Goal: Ask a question

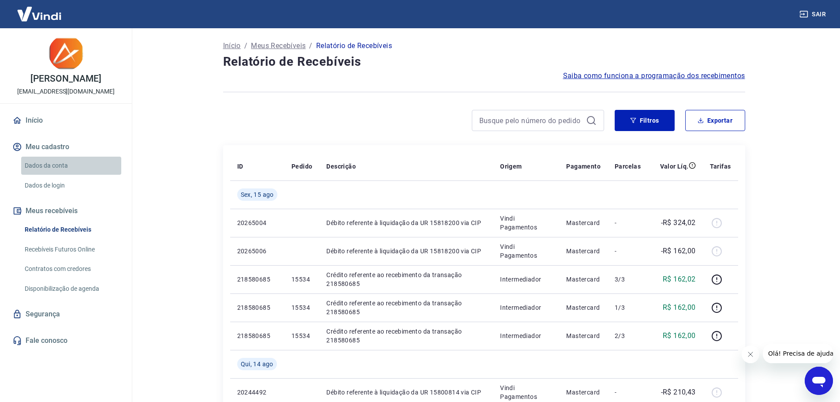
click at [56, 168] on link "Dados da conta" at bounding box center [71, 165] width 100 height 18
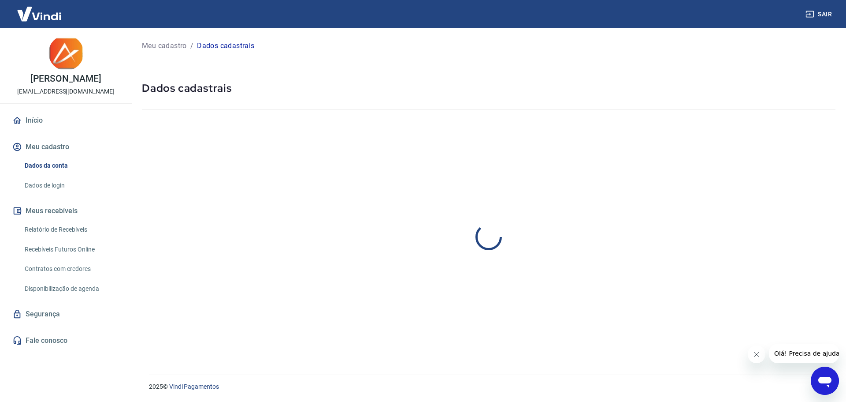
select select "MG"
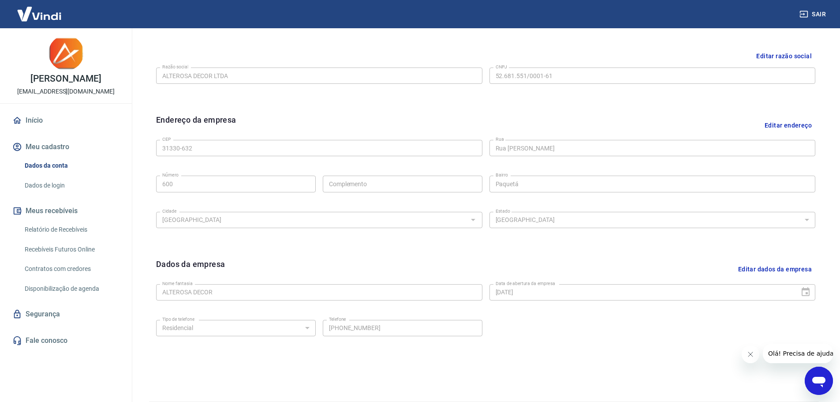
scroll to position [234, 0]
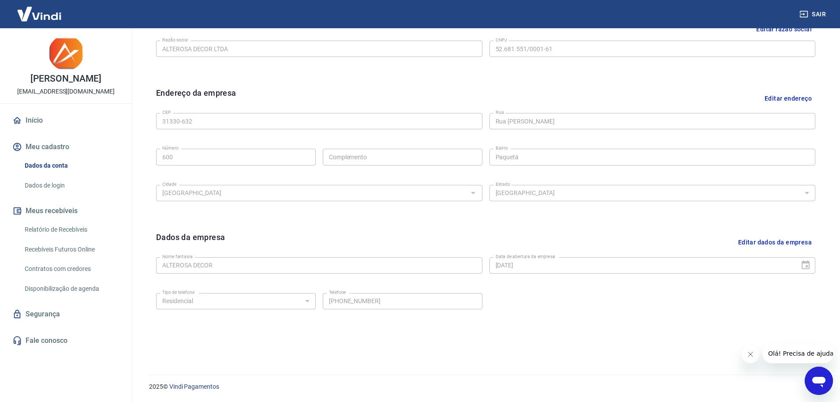
click at [71, 146] on button "Meu cadastro" at bounding box center [66, 146] width 111 height 19
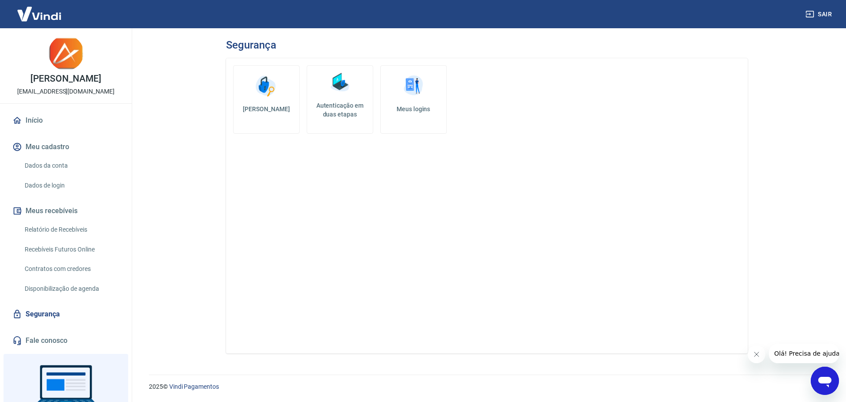
click at [41, 119] on link "Início" at bounding box center [66, 120] width 111 height 19
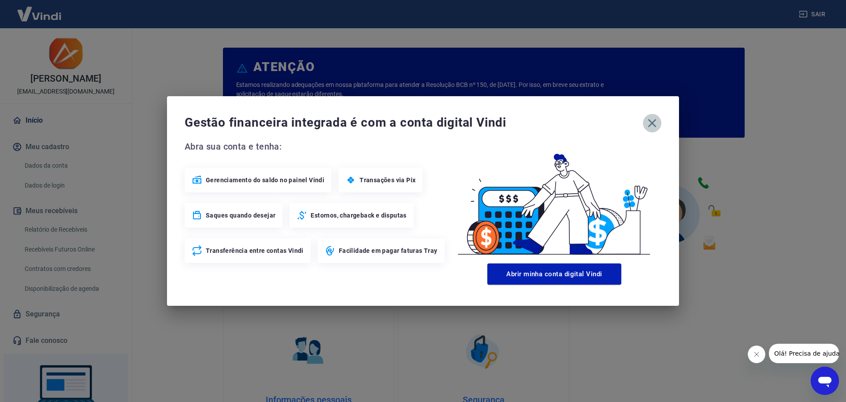
click at [648, 122] on icon "button" at bounding box center [652, 123] width 14 height 14
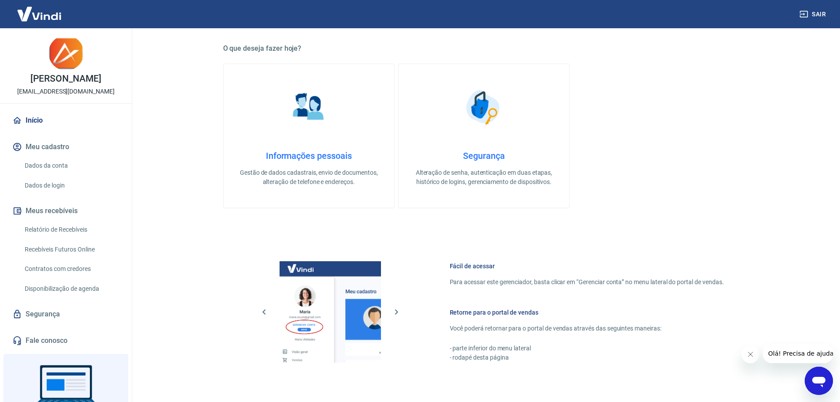
scroll to position [333, 0]
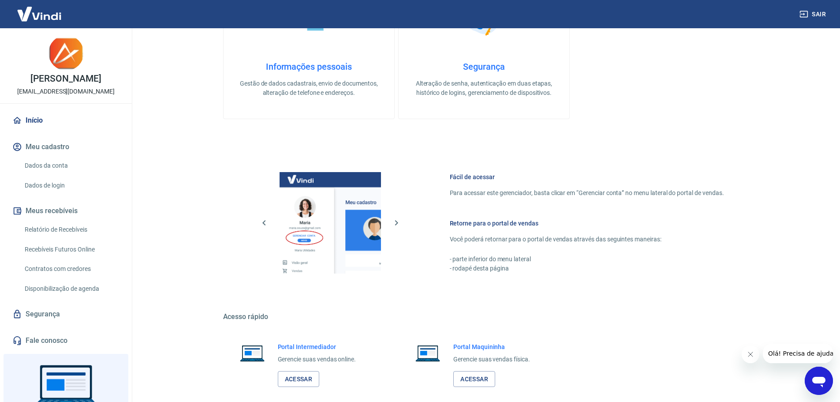
click at [35, 11] on img at bounding box center [39, 13] width 57 height 27
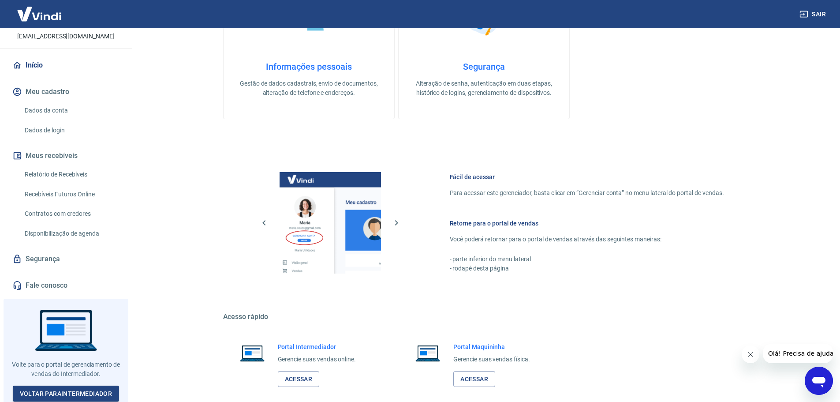
scroll to position [377, 0]
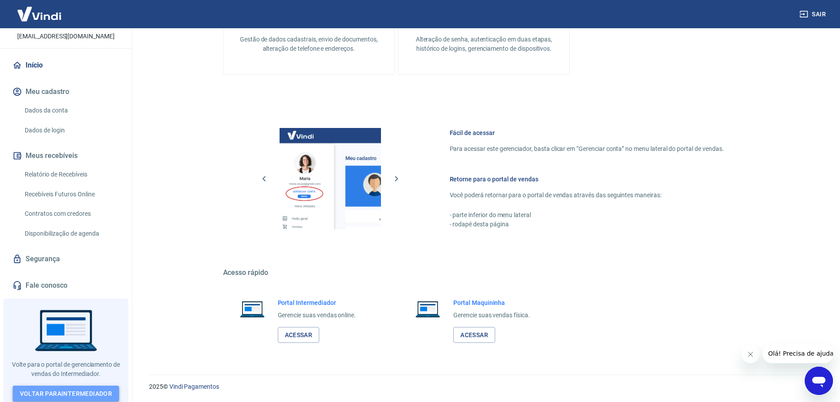
click at [93, 388] on link "Voltar para Intermediador" at bounding box center [66, 393] width 107 height 16
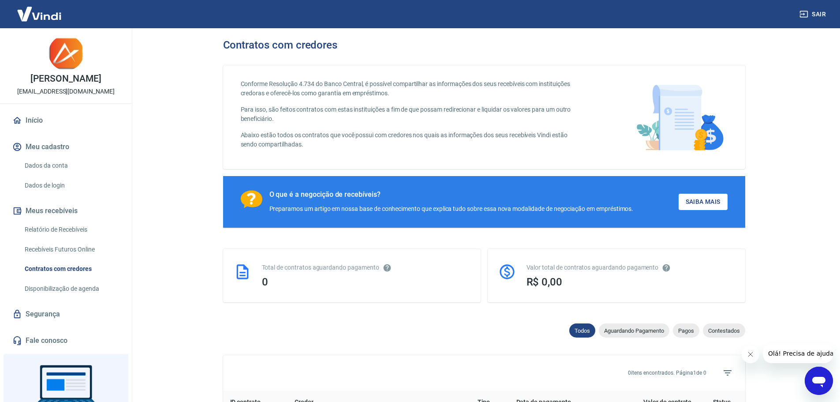
click at [820, 380] on icon "Abrir janela de mensagens" at bounding box center [818, 381] width 13 height 11
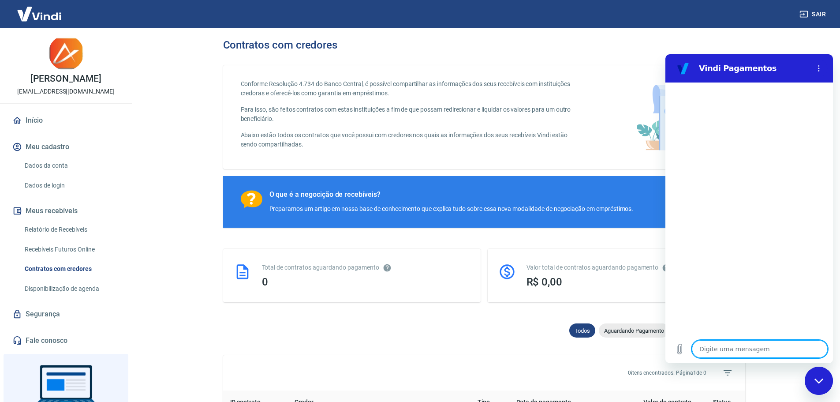
click at [731, 342] on textarea at bounding box center [760, 349] width 136 height 18
type textarea "t"
type textarea "x"
type textarea "ta"
type textarea "x"
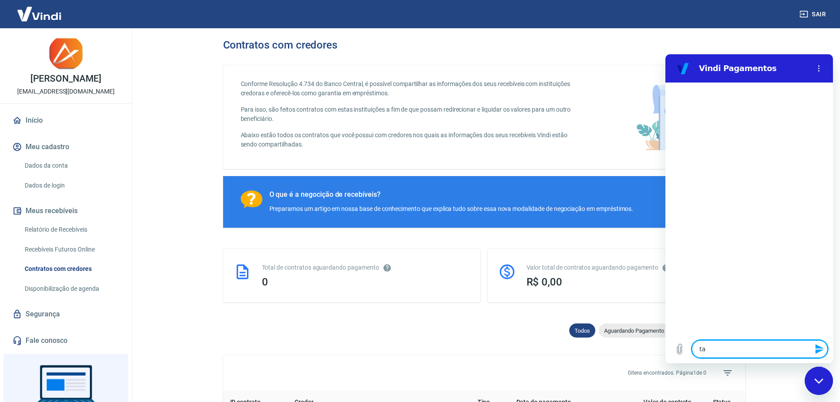
type textarea "tax"
type textarea "x"
type textarea "taxa"
type textarea "x"
type textarea "taxas"
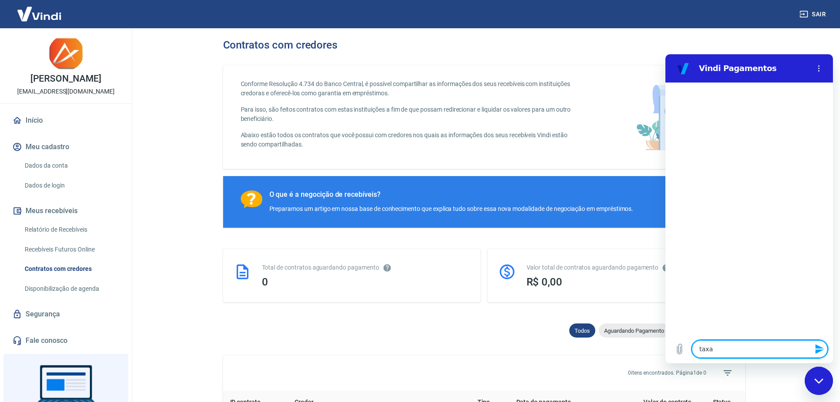
type textarea "x"
type textarea "taxas"
type textarea "x"
type textarea "taxas d"
type textarea "x"
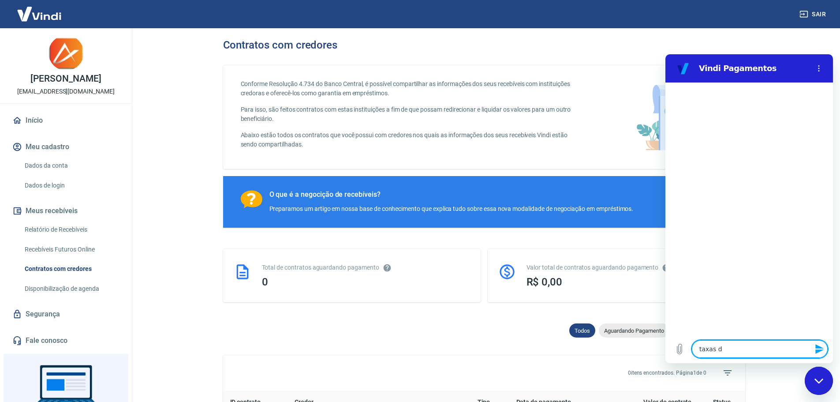
type textarea "taxas de"
type textarea "x"
type textarea "taxas de"
type textarea "x"
type textarea "taxas de p"
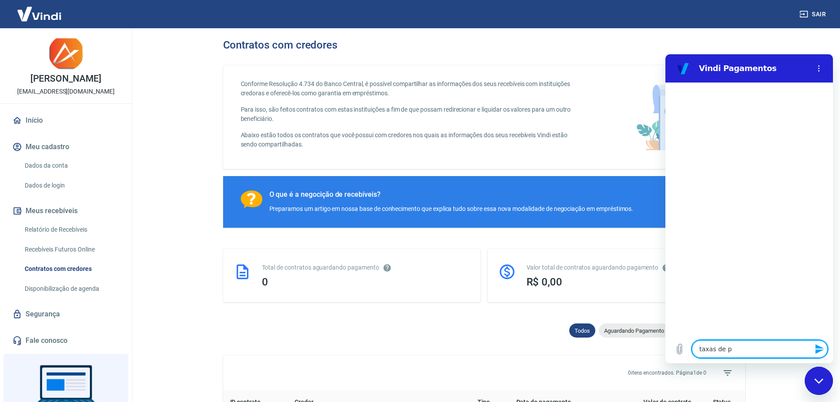
type textarea "x"
type textarea "taxas de pa"
type textarea "x"
type textarea "taxas de pag"
type textarea "x"
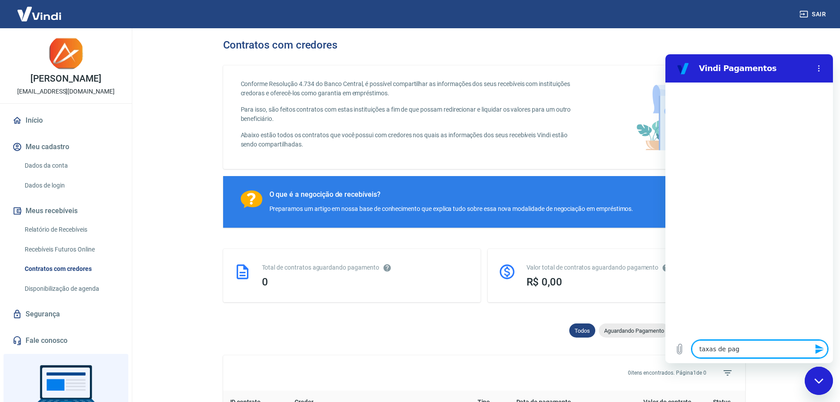
type textarea "taxas de paga"
type textarea "x"
type textarea "taxas de pagam"
type textarea "x"
type textarea "taxas de pagame"
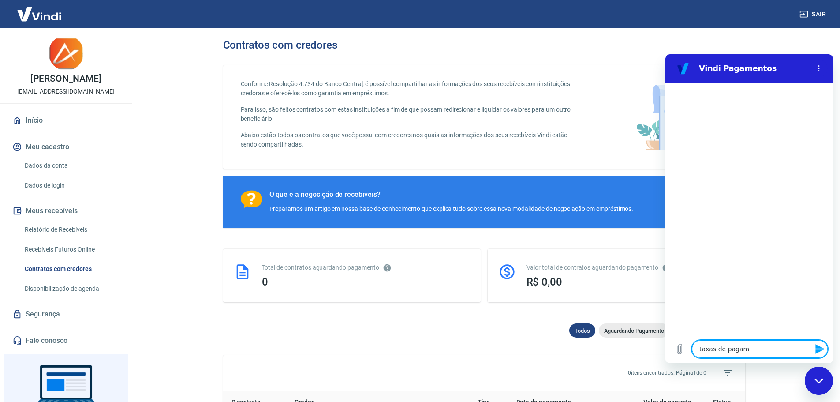
type textarea "x"
type textarea "taxas de pagamen"
type textarea "x"
type textarea "taxas de pagament"
type textarea "x"
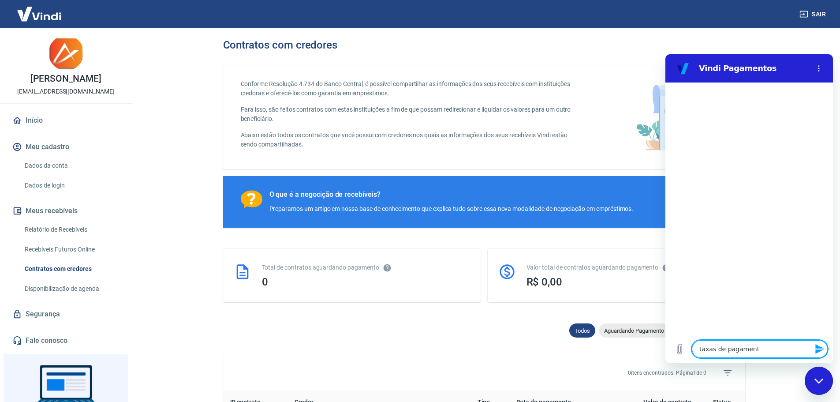
type textarea "taxas de pagamento"
type textarea "x"
type textarea "taxas de pagamento"
type textarea "x"
click at [742, 40] on div "Contratos com credores" at bounding box center [484, 45] width 522 height 12
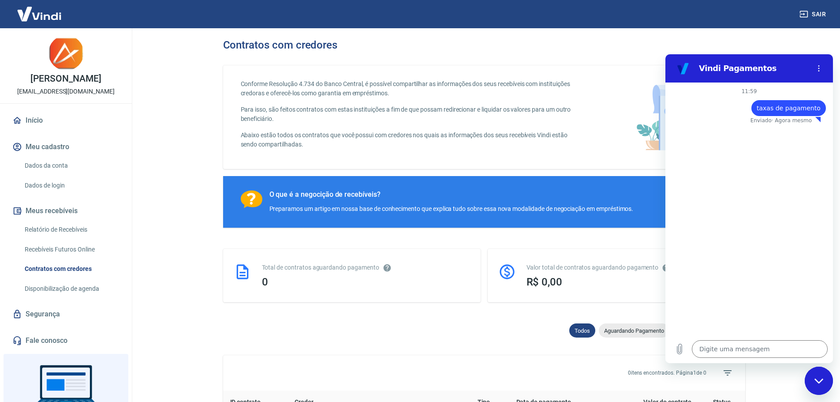
type textarea "x"
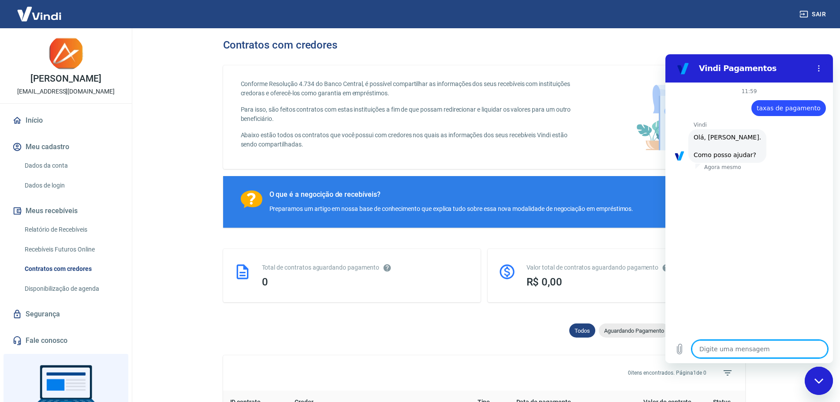
scroll to position [21, 0]
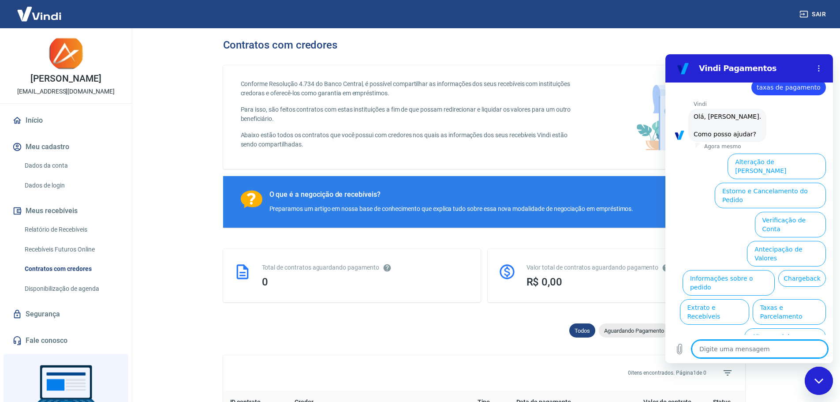
click at [71, 165] on link "Dados da conta" at bounding box center [71, 165] width 100 height 18
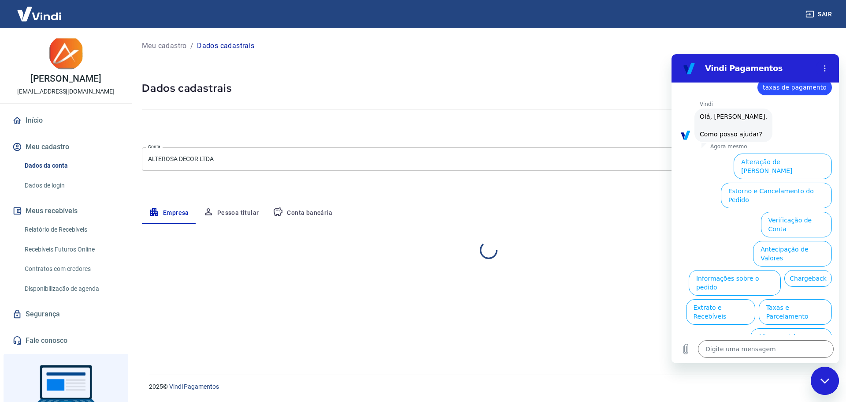
select select "MG"
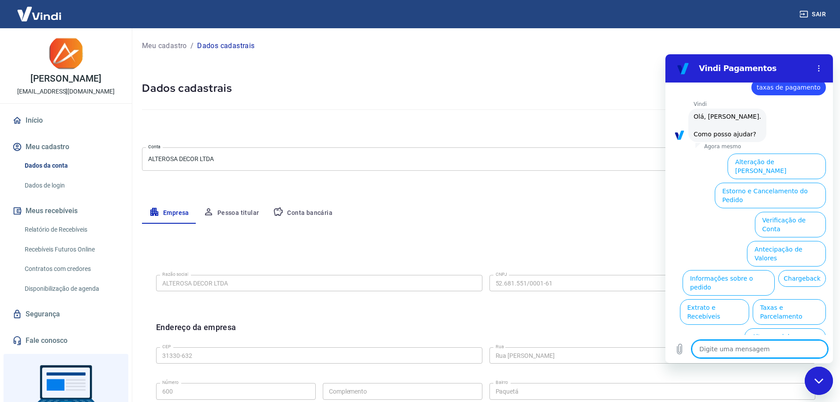
click at [738, 346] on textarea at bounding box center [760, 349] width 136 height 18
click at [736, 346] on textarea at bounding box center [760, 349] width 136 height 18
type textarea "a"
type textarea "x"
type textarea "at"
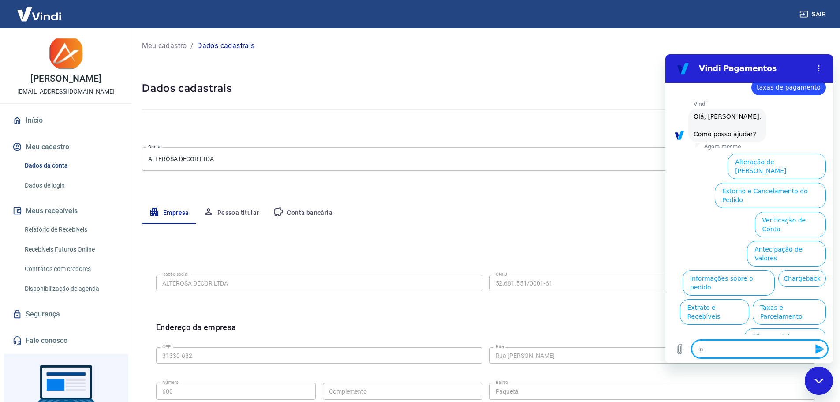
type textarea "x"
type textarea "ate"
type textarea "x"
type textarea "aten"
type textarea "x"
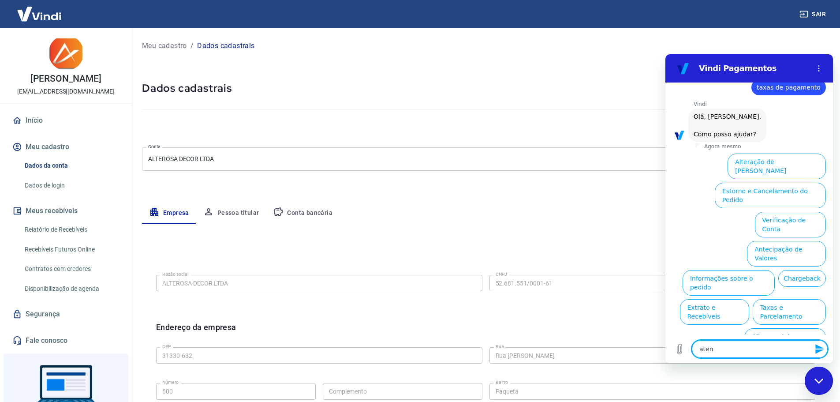
type textarea "atend"
type textarea "x"
type textarea "atende"
type textarea "x"
type textarea "atenden"
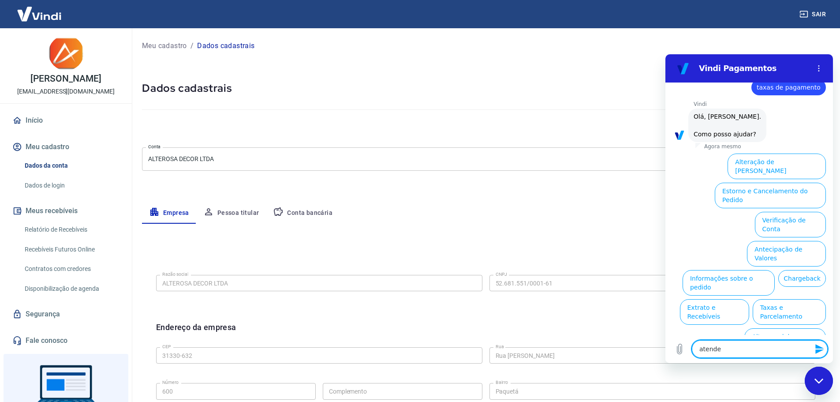
type textarea "x"
type textarea "atendent"
type textarea "x"
type textarea "atendente"
type textarea "x"
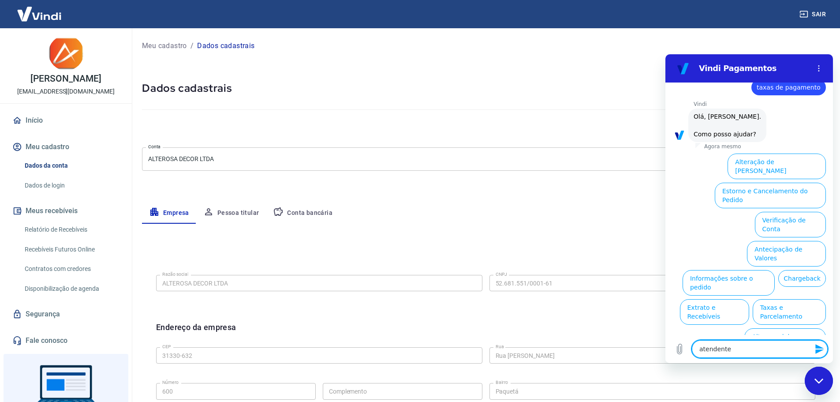
type textarea "atendente"
type textarea "x"
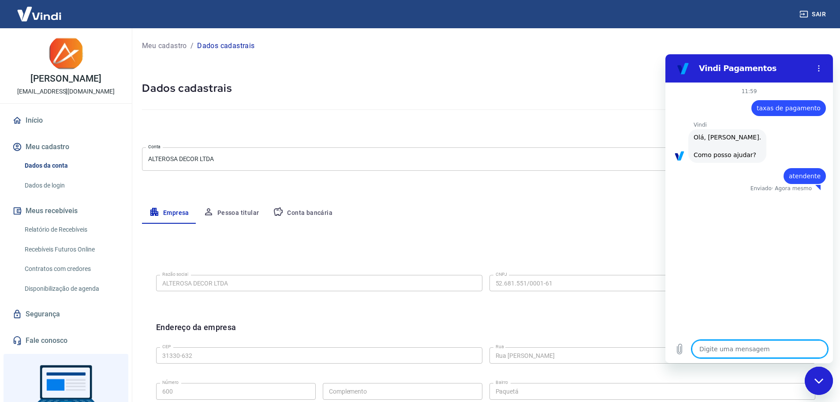
type textarea "x"
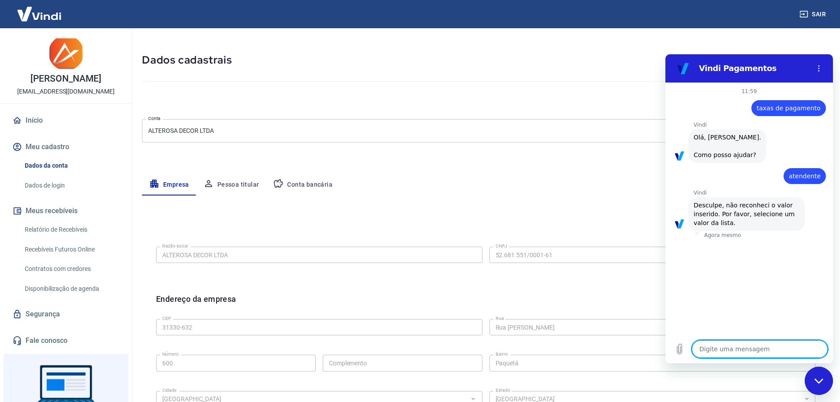
scroll to position [44, 0]
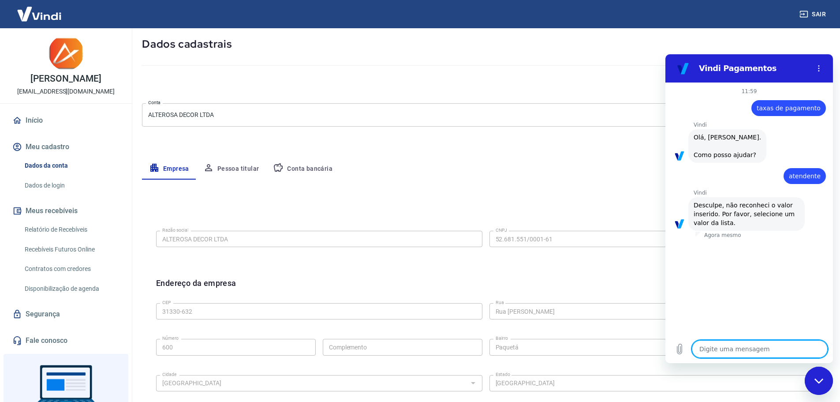
click at [731, 350] on textarea at bounding box center [760, 349] width 136 height 18
type textarea "."
type textarea "x"
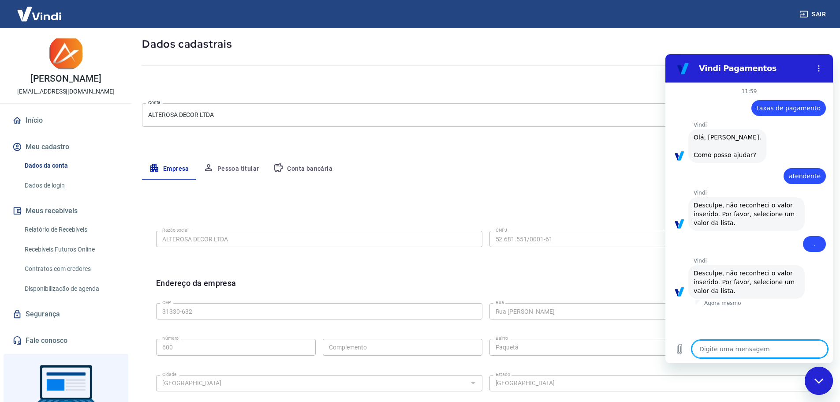
drag, startPoint x: 730, startPoint y: 302, endPoint x: 730, endPoint y: 282, distance: 20.3
click at [730, 302] on p "Agora mesmo" at bounding box center [722, 302] width 37 height 7
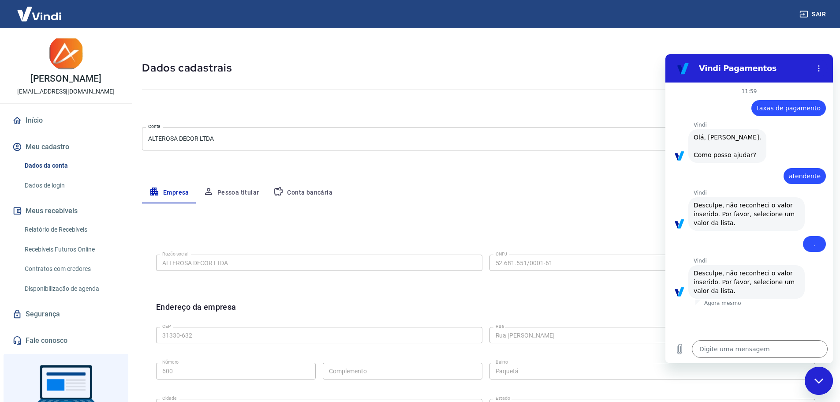
scroll to position [0, 0]
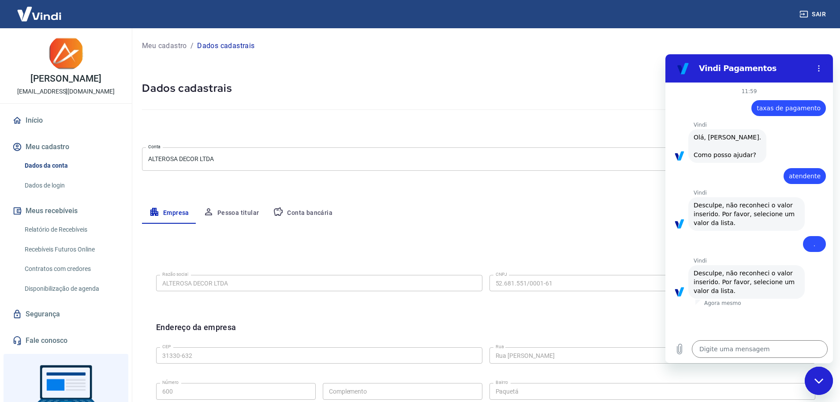
click at [821, 71] on button "Menu de opções" at bounding box center [819, 69] width 18 height 18
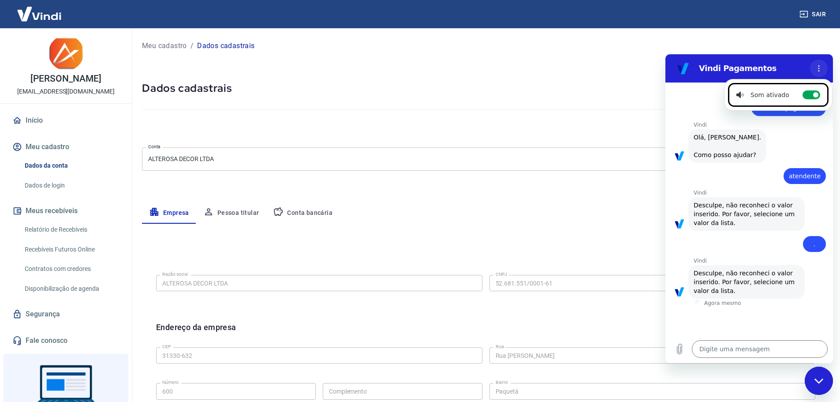
click at [820, 70] on icon "Menu de opções" at bounding box center [818, 68] width 7 height 7
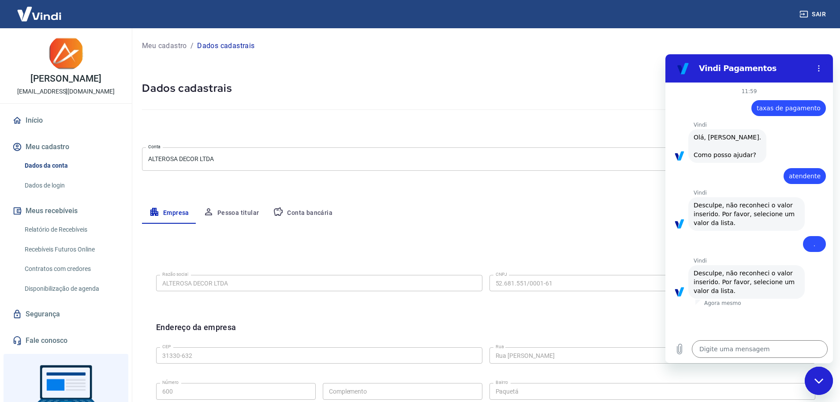
click at [818, 374] on div "Fechar janela de mensagens" at bounding box center [818, 380] width 26 height 26
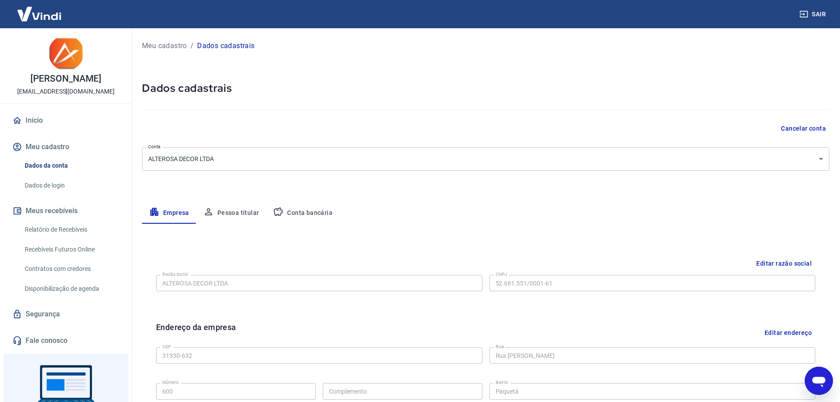
click at [817, 376] on icon "Abrir janela de mensagens" at bounding box center [819, 381] width 16 height 16
type textarea "x"
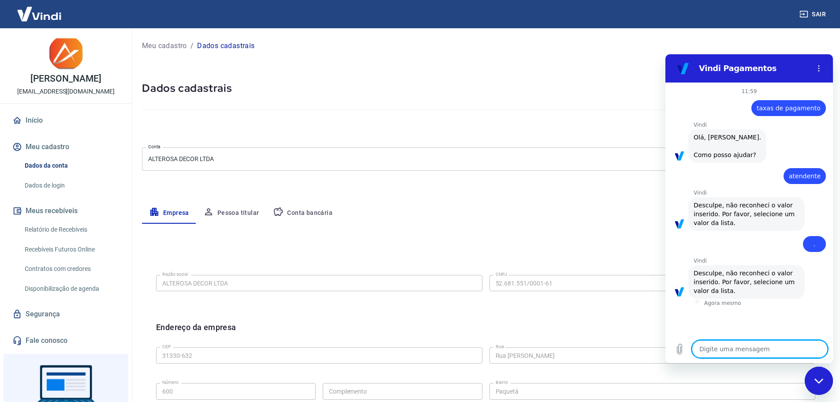
click at [733, 346] on textarea at bounding box center [760, 349] width 136 height 18
type textarea "q"
type textarea "x"
type textarea "qu"
type textarea "x"
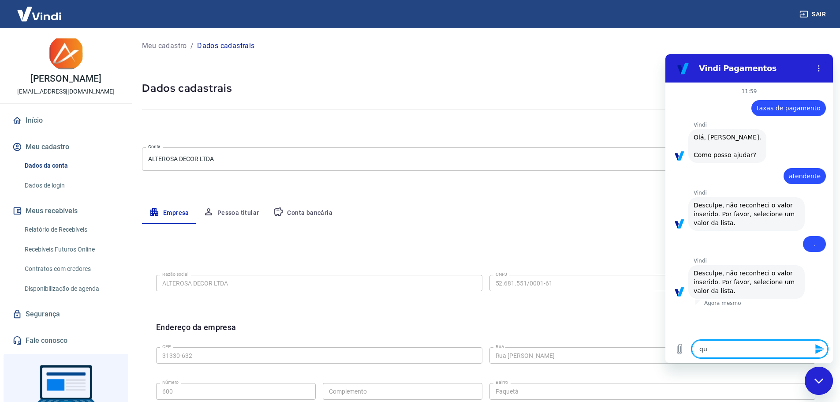
type textarea "qua"
type textarea "x"
type textarea "quai"
type textarea "x"
type textarea "quais"
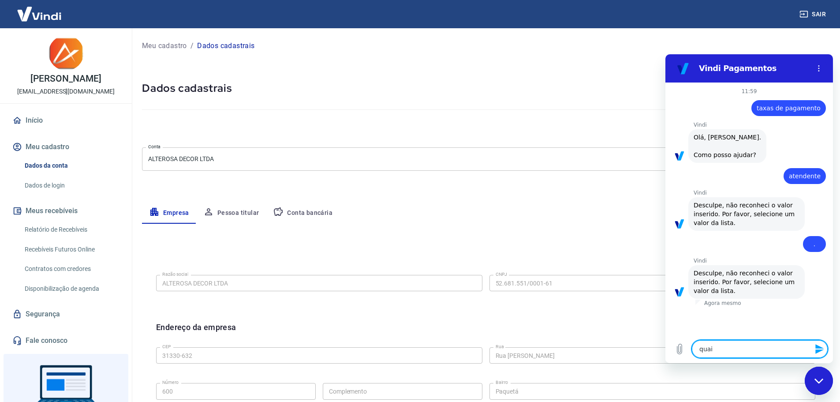
type textarea "x"
type textarea "quais"
type textarea "x"
type textarea "quais cv"
type textarea "x"
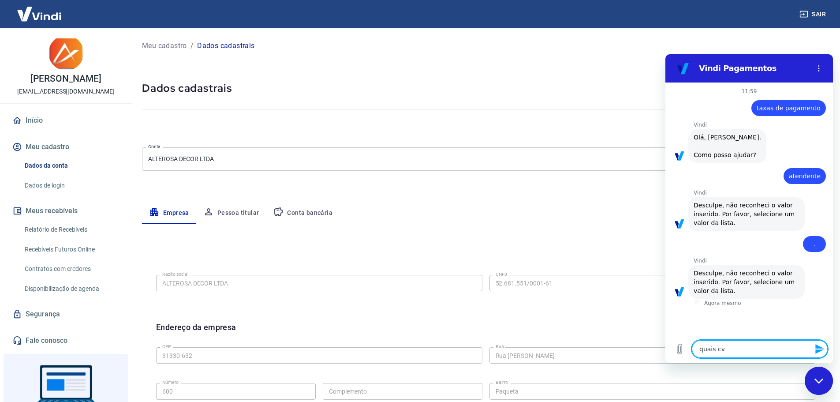
type textarea "quais cva"
type textarea "x"
type textarea "quais cv"
type textarea "x"
type textarea "quais c"
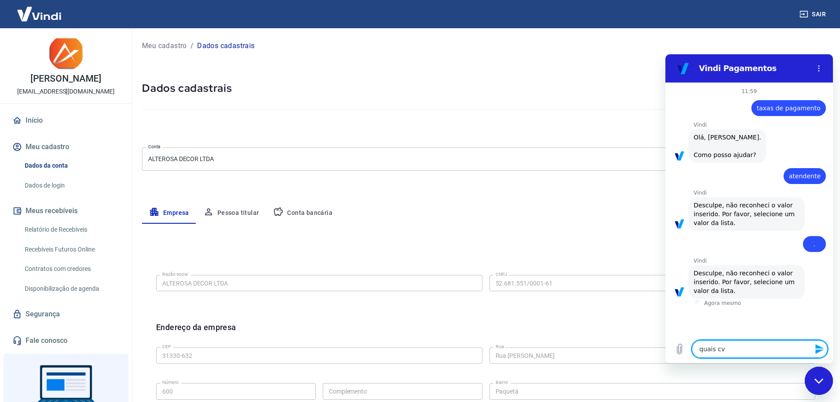
type textarea "x"
type textarea "quais"
type textarea "x"
type textarea "quais v"
type textarea "x"
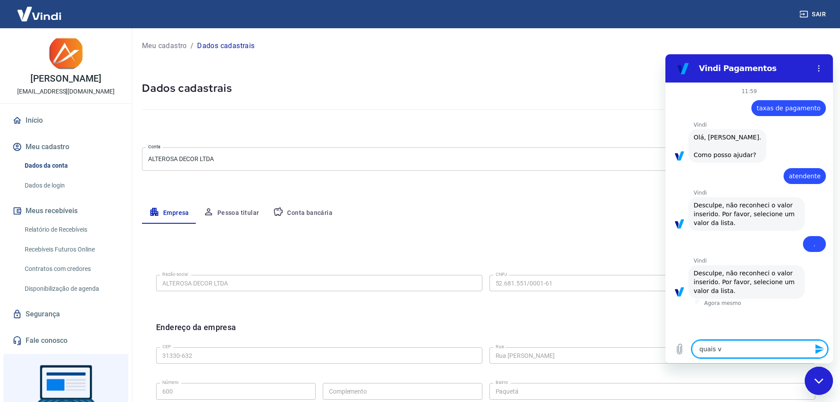
type textarea "quais va"
type textarea "x"
type textarea "quais val"
type textarea "x"
type textarea "quais valo"
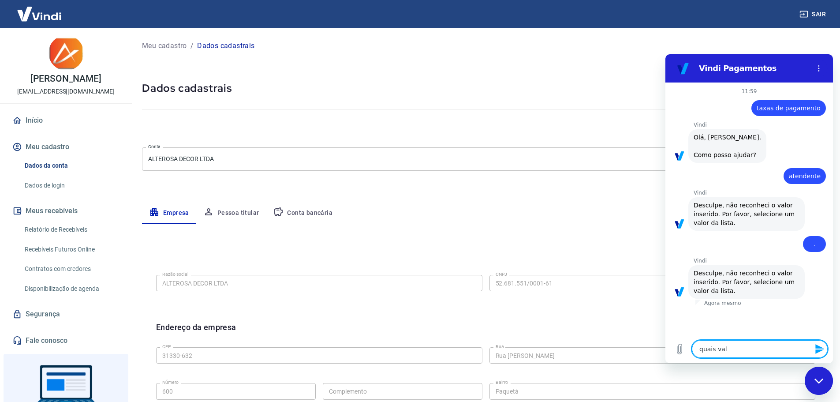
type textarea "x"
type textarea "quais valor"
type textarea "x"
type textarea "quais valore"
type textarea "x"
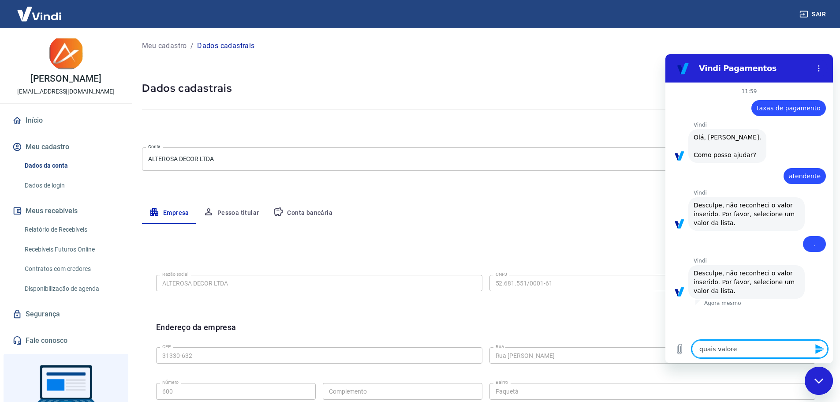
type textarea "quais valores"
type textarea "x"
type textarea "quais valores"
type textarea "x"
type textarea "quais valores ?"
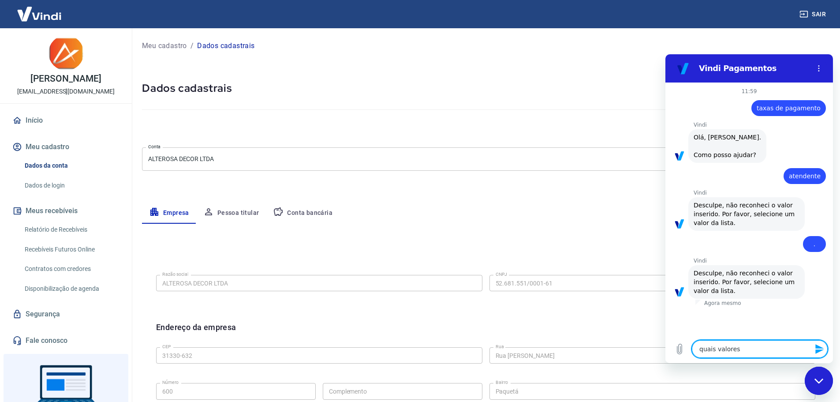
type textarea "x"
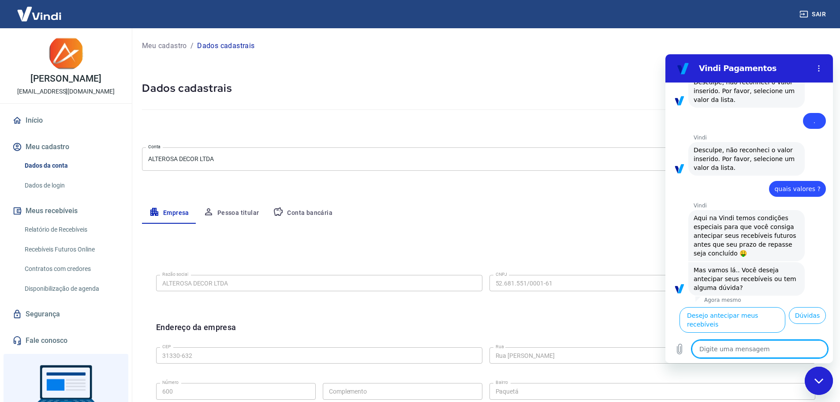
scroll to position [134, 0]
click at [797, 323] on button "Dúvidas" at bounding box center [807, 315] width 37 height 17
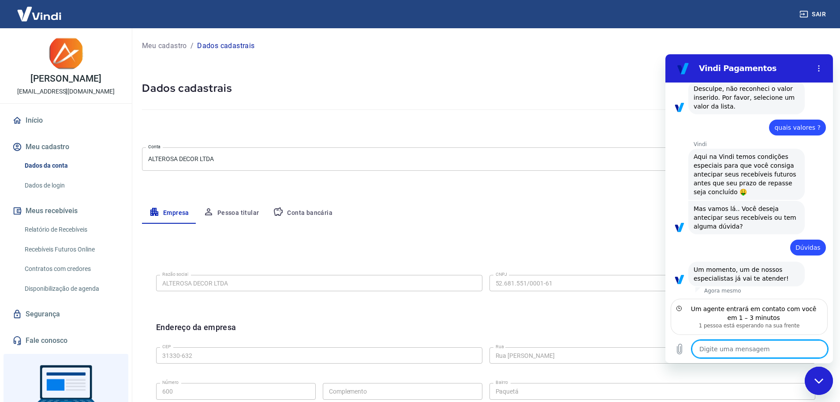
scroll to position [186, 0]
click at [45, 123] on link "Início" at bounding box center [66, 120] width 111 height 19
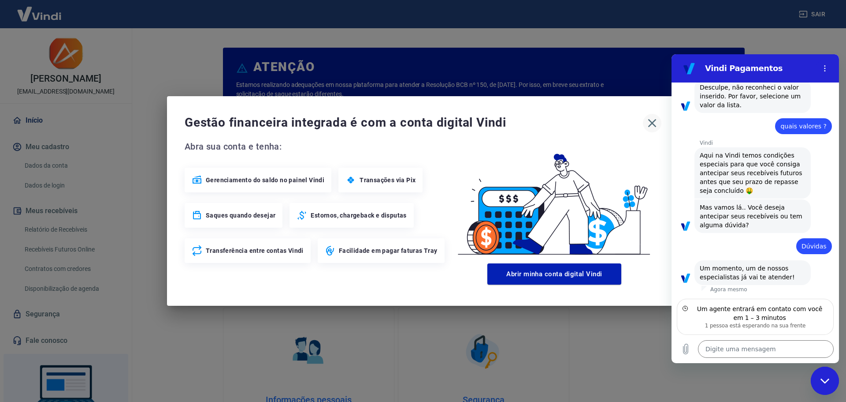
click at [656, 122] on icon "button" at bounding box center [652, 123] width 14 height 14
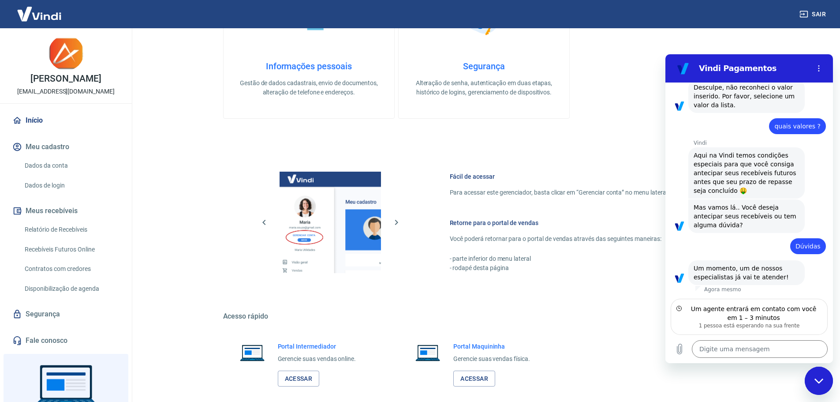
scroll to position [377, 0]
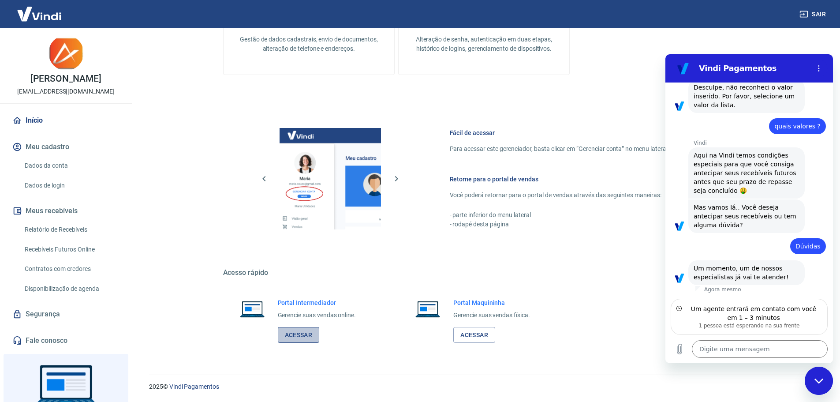
click at [295, 331] on link "Acessar" at bounding box center [299, 335] width 42 height 16
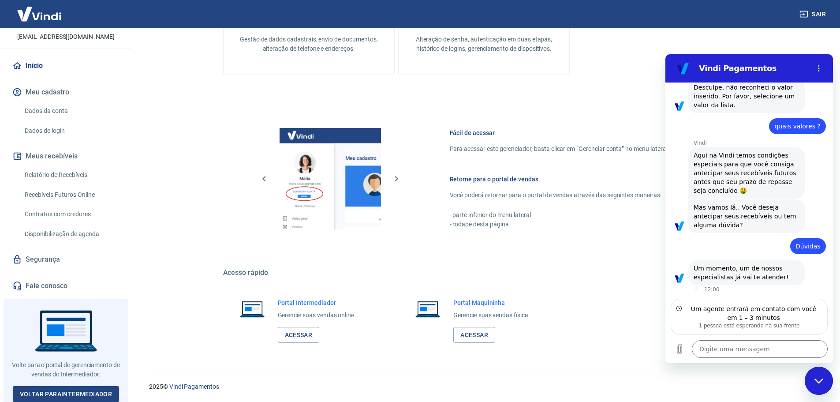
scroll to position [55, 0]
click at [48, 259] on link "Segurança" at bounding box center [66, 258] width 111 height 19
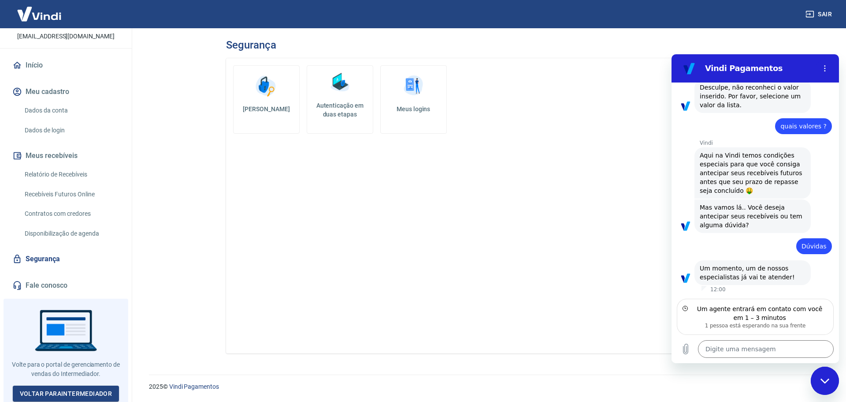
click at [75, 173] on link "Relatório de Recebíveis" at bounding box center [71, 174] width 100 height 18
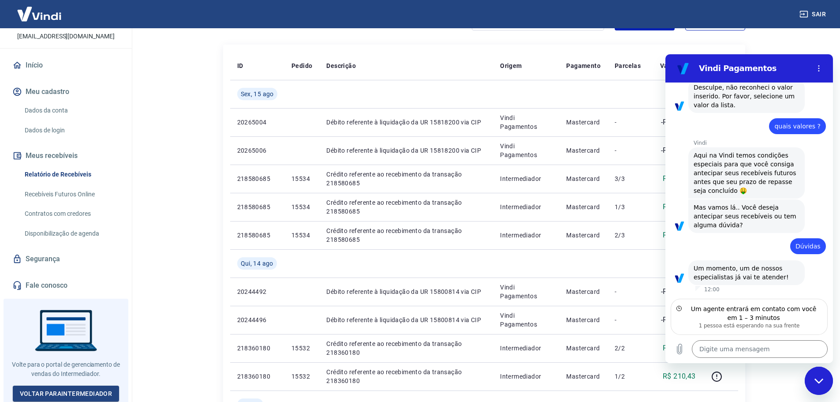
scroll to position [88, 0]
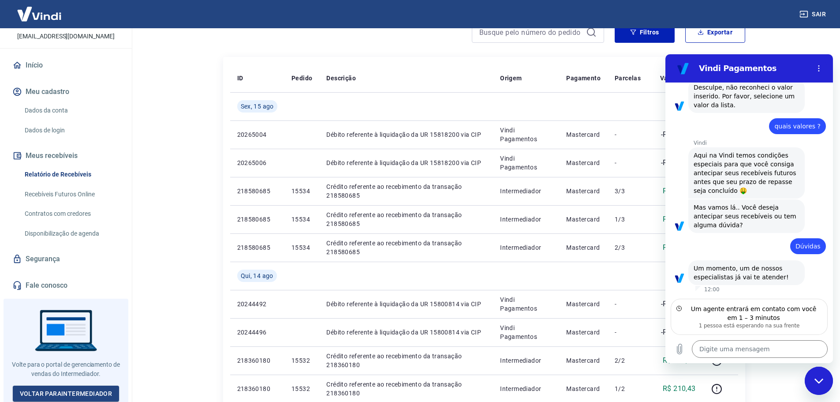
click at [810, 386] on div "Fechar janela de mensagens" at bounding box center [818, 380] width 26 height 26
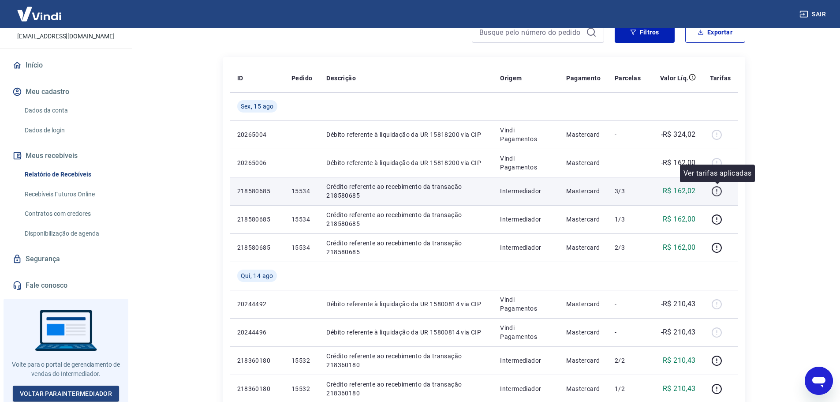
click at [718, 192] on icon "button" at bounding box center [716, 191] width 11 height 11
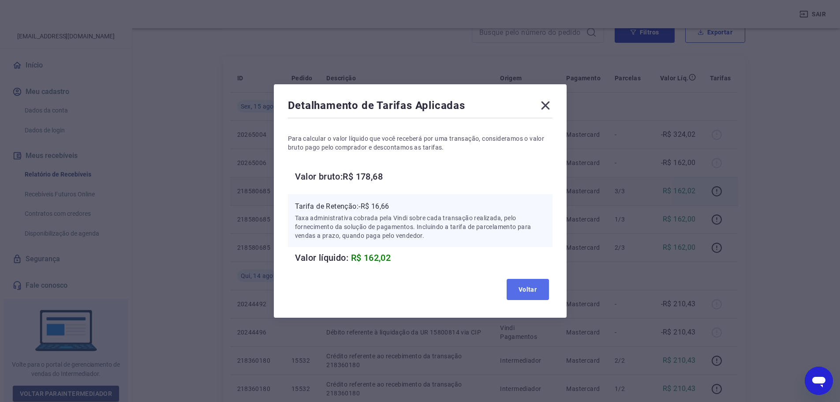
click at [521, 298] on button "Voltar" at bounding box center [528, 289] width 42 height 21
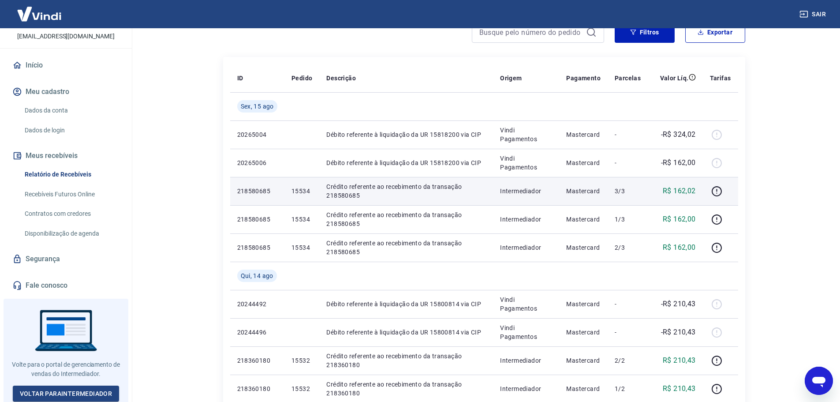
click at [815, 376] on icon "Abrir janela de mensagens" at bounding box center [819, 381] width 16 height 16
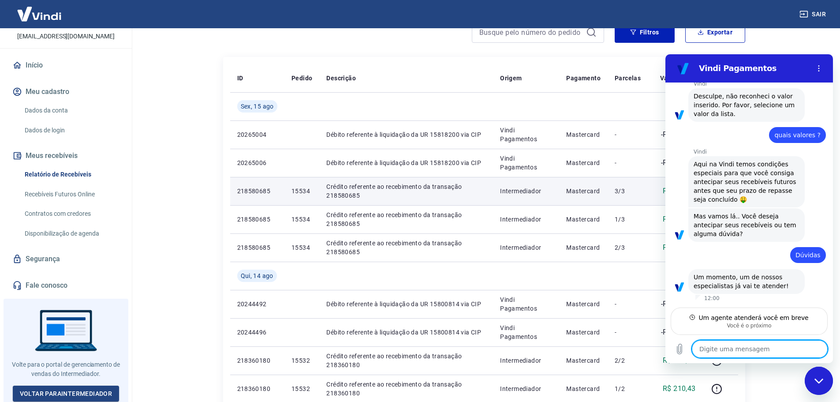
click at [814, 376] on div "Fechar janela de mensagens" at bounding box center [818, 380] width 26 height 26
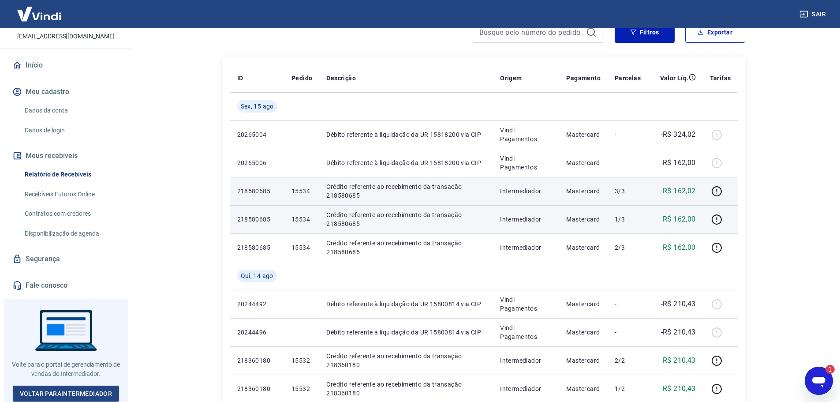
scroll to position [0, 0]
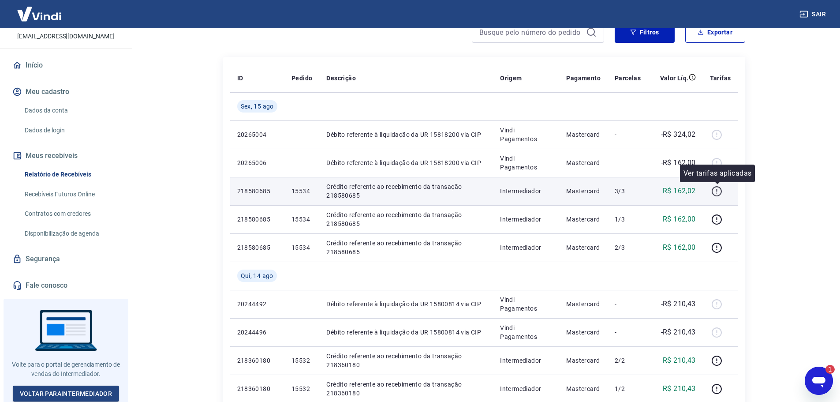
click at [718, 194] on icon "button" at bounding box center [716, 191] width 11 height 11
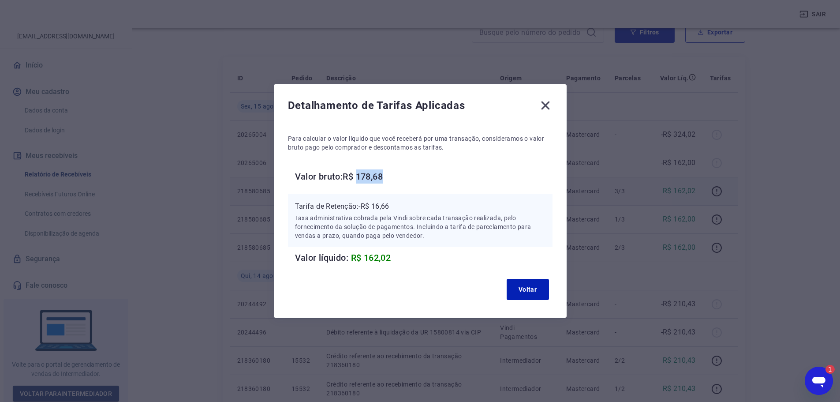
drag, startPoint x: 362, startPoint y: 175, endPoint x: 391, endPoint y: 175, distance: 28.7
click at [391, 175] on h6 "Valor bruto: R$ 178,68" at bounding box center [423, 176] width 257 height 14
drag, startPoint x: 377, startPoint y: 203, endPoint x: 397, endPoint y: 206, distance: 20.1
click at [397, 206] on p "Tarifa de Retenção: -R$ 16,66" at bounding box center [420, 206] width 250 height 11
click at [430, 186] on div "Para calcular o valor líquido que você receberá por uma transação, consideramos…" at bounding box center [420, 192] width 265 height 145
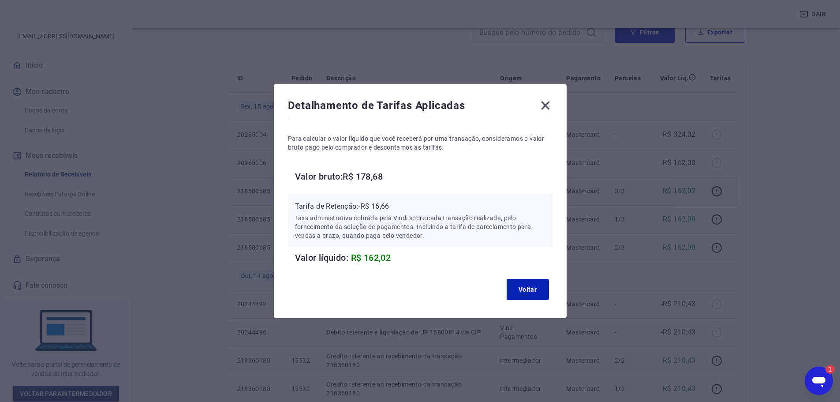
click at [404, 176] on h6 "Valor bruto: R$ 178,68" at bounding box center [423, 176] width 257 height 14
click at [545, 105] on icon at bounding box center [545, 105] width 14 height 14
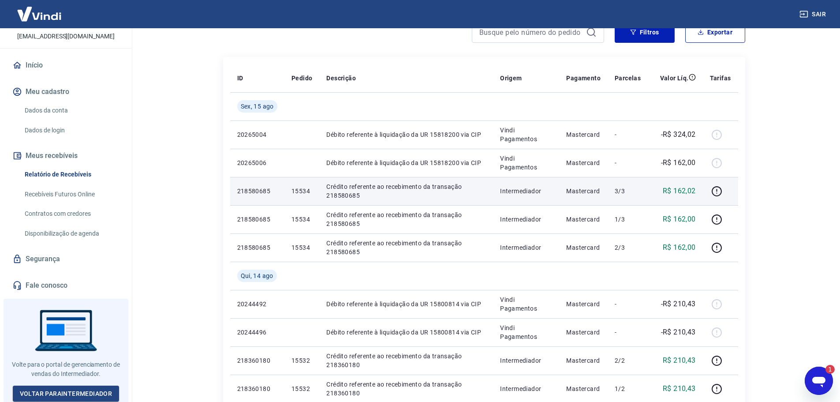
click at [819, 371] on div "1" at bounding box center [826, 369] width 18 height 9
type textarea "x"
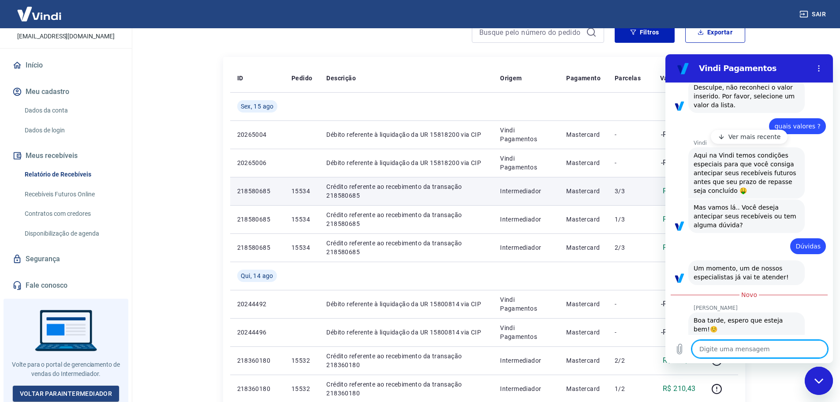
click at [743, 351] on textarea at bounding box center [760, 349] width 136 height 18
type textarea "B"
type textarea "x"
type textarea "Bio"
type textarea "x"
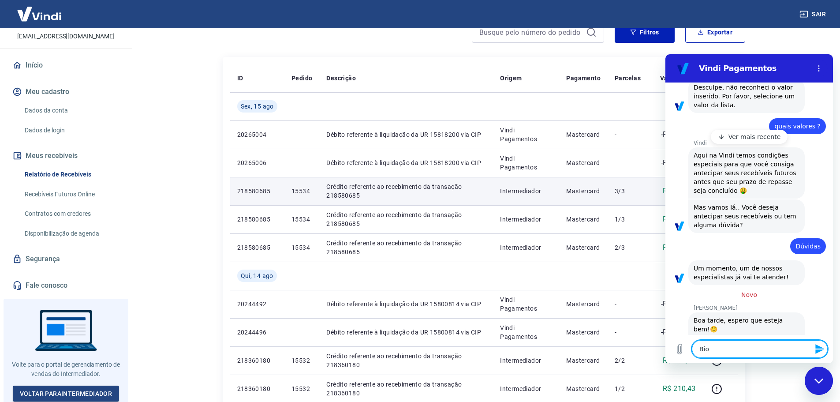
type textarea "Bioa"
type textarea "x"
type textarea "Bioa"
type textarea "x"
type textarea "Bioa"
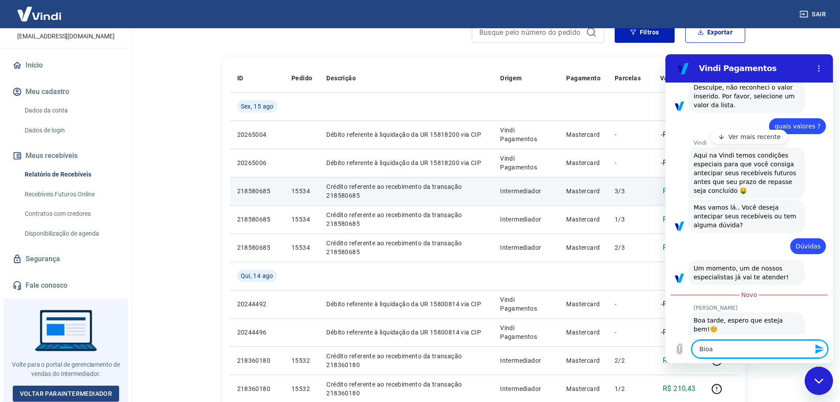
type textarea "x"
type textarea "Bio"
type textarea "x"
type textarea "Bi"
type textarea "x"
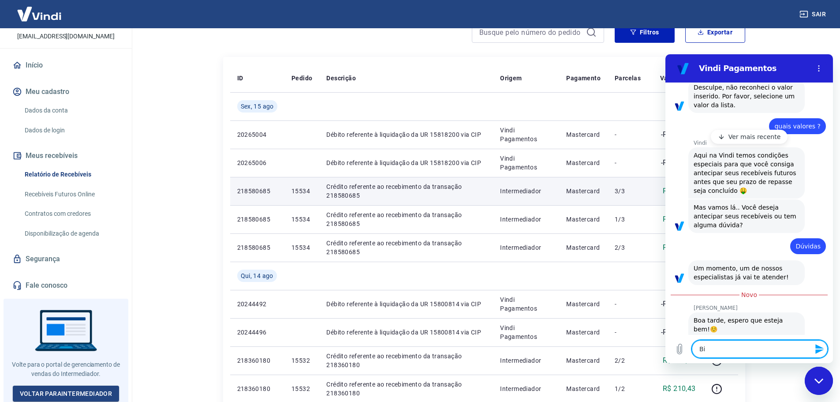
type textarea "B"
type textarea "x"
type textarea "Bo"
type textarea "x"
type textarea "Boa"
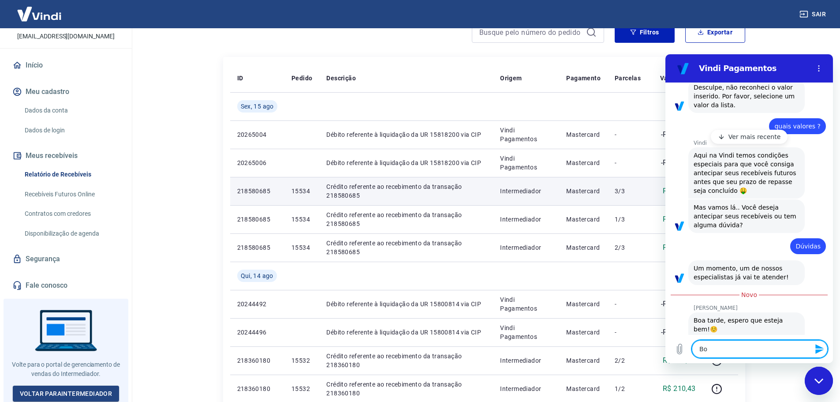
type textarea "x"
type textarea "Boa"
type textarea "x"
type textarea "Boa t"
type textarea "x"
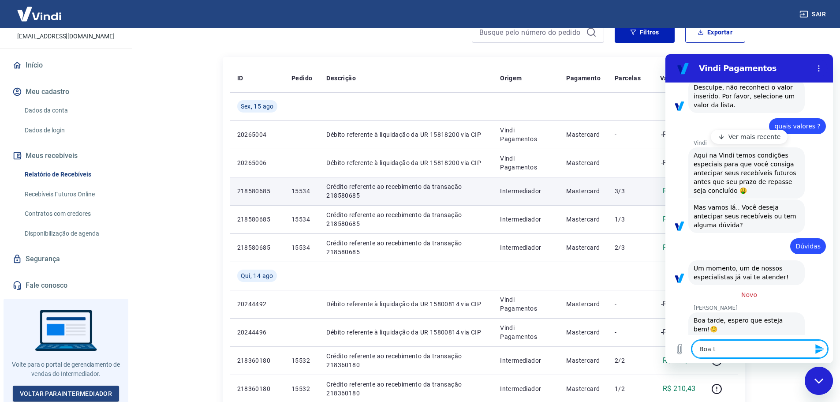
type textarea "Boa ta"
type textarea "x"
type textarea "Boa tar"
type textarea "x"
type textarea "Boa tard"
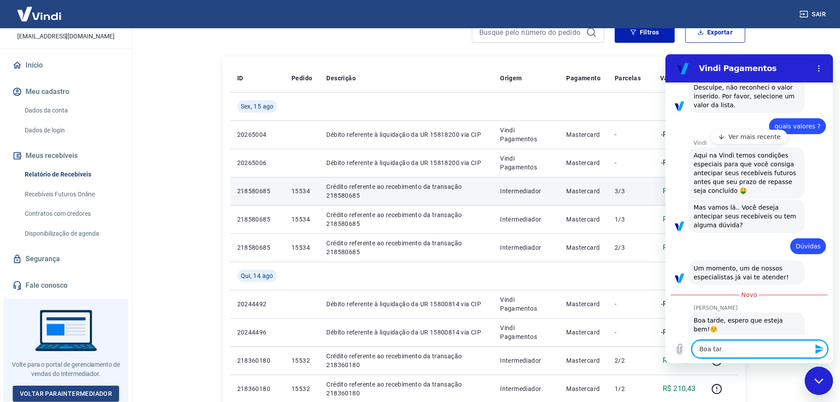
type textarea "x"
type textarea "Boa tarde"
type textarea "x"
type textarea "Boa tarde"
type textarea "x"
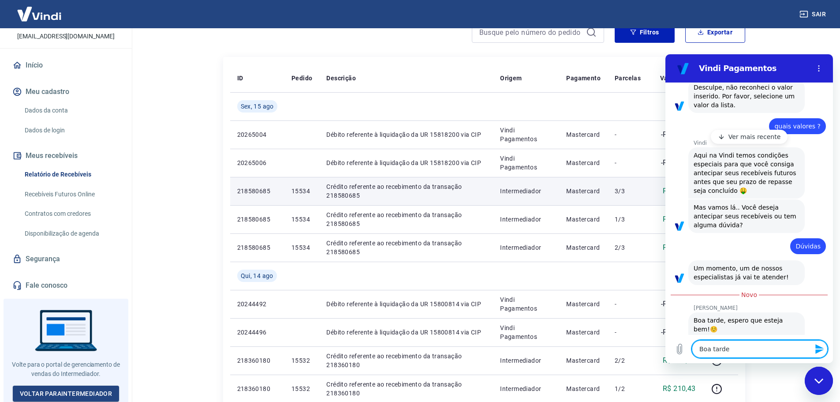
type textarea "Boa tarde G"
type textarea "x"
type textarea "Boa tarde Ga"
type textarea "x"
type textarea "Boa tarde Gab"
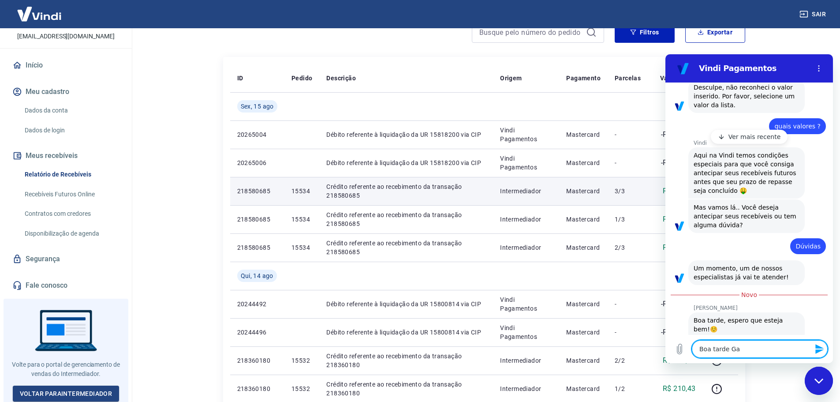
type textarea "x"
type textarea "Boa tarde Gabr"
type textarea "x"
type textarea "Boa tarde Gabri"
type textarea "x"
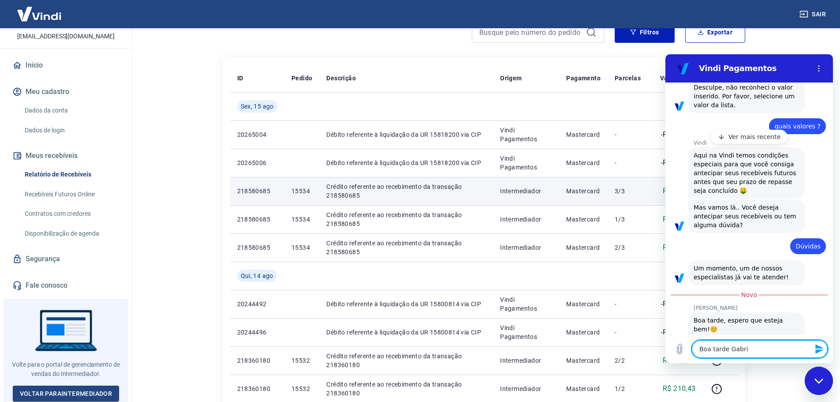
type textarea "Boa tarde Gabrie"
type textarea "x"
type textarea "Boa tarde [PERSON_NAME]"
type textarea "x"
type textarea "Boa tarde [PERSON_NAME]"
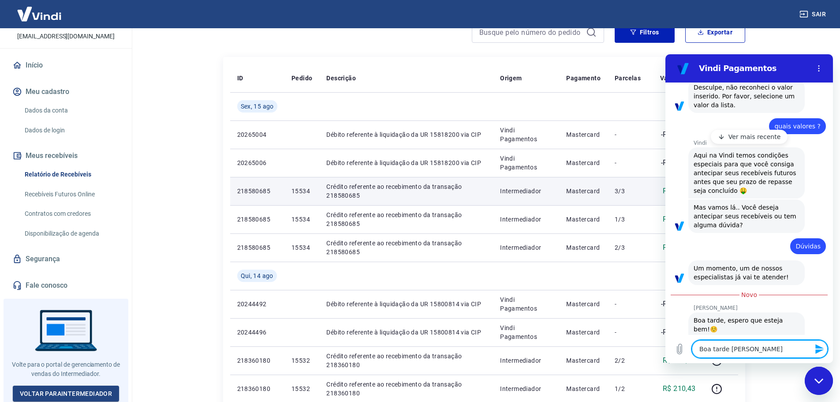
type textarea "x"
type textarea "Boa tarde [PERSON_NAME]"
type textarea "x"
type textarea "Boa tarde [PERSON_NAME]"
type textarea "x"
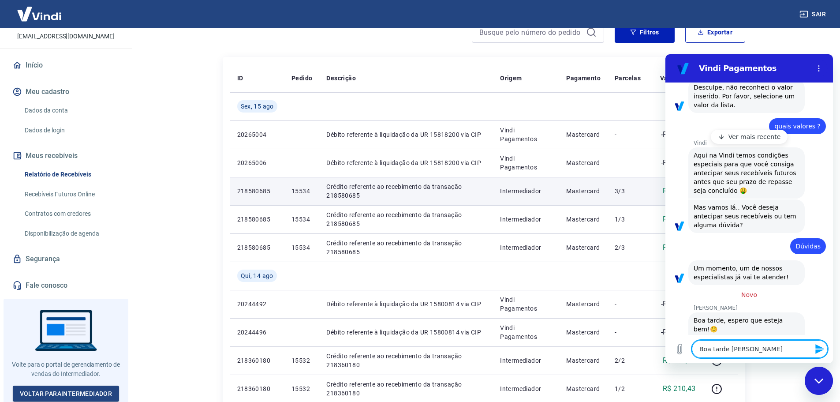
type textarea "x"
type textarea "t"
type textarea "x"
type textarea "tu"
type textarea "x"
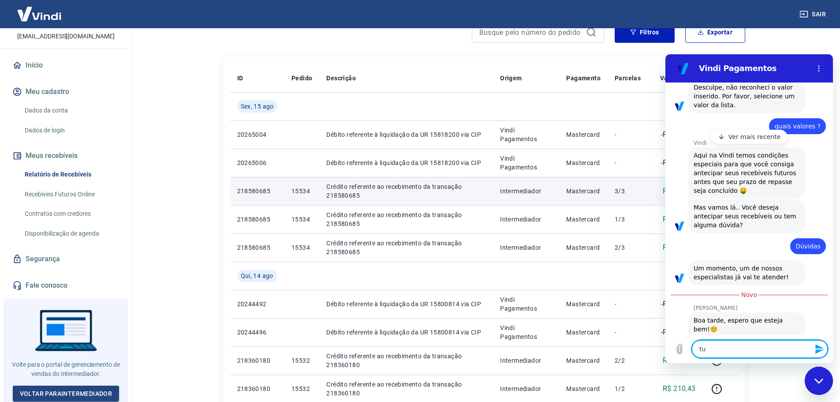
type textarea "tud"
type textarea "x"
type textarea "tudo"
type textarea "x"
type textarea "tudo"
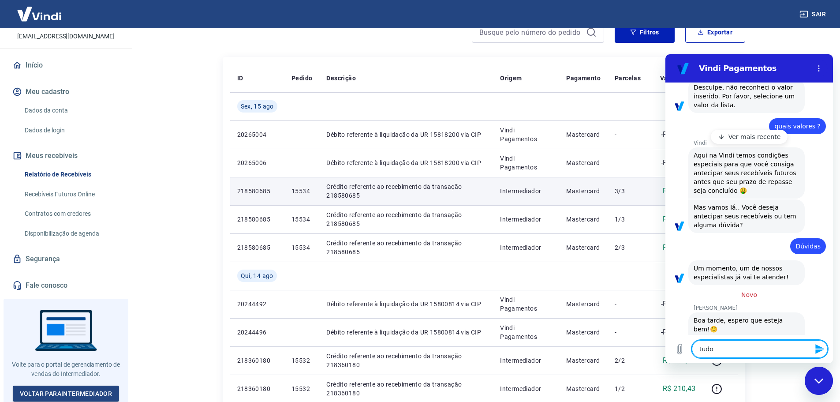
type textarea "x"
type textarea "tudo ó"
type textarea "x"
type textarea "tudo ót"
type textarea "x"
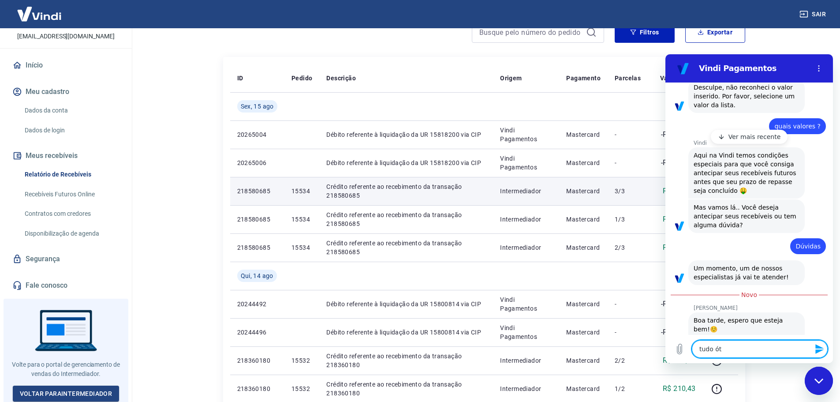
type textarea "tudo óti"
type textarea "x"
type textarea "tudo ótim"
type textarea "x"
type textarea "tudo ótimo"
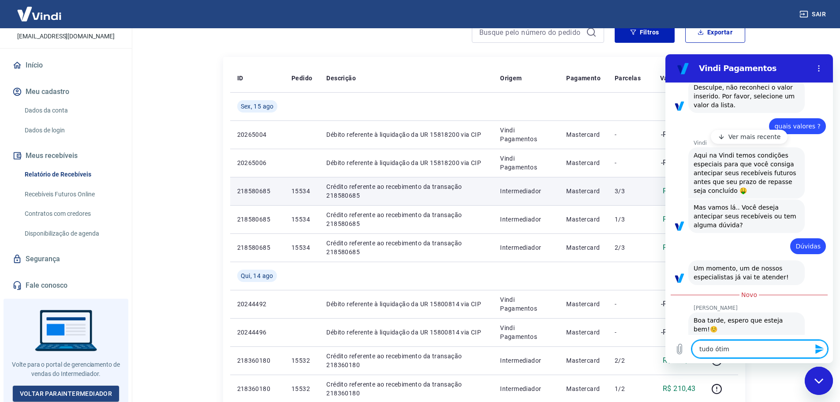
type textarea "x"
type textarea "tudo ótimo"
type textarea "x"
type textarea "tudo ótimo e"
type textarea "x"
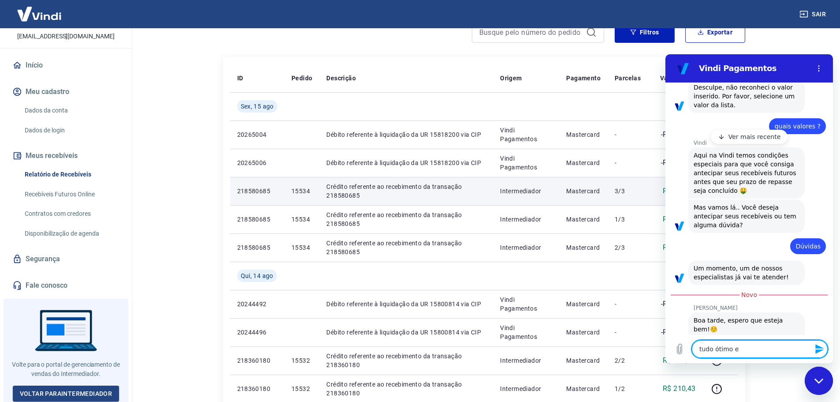
type textarea "tudo ótimo e"
type textarea "x"
type textarea "tudo ótimo e c"
type textarea "x"
type textarea "tudo ótimo e co"
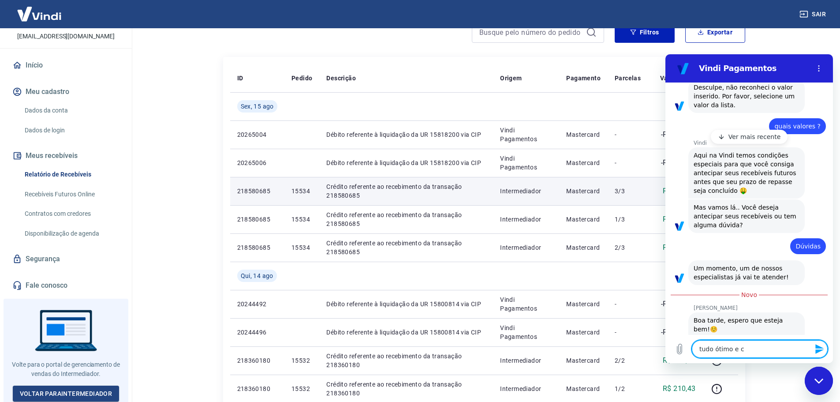
type textarea "x"
type textarea "tudo ótimo e com"
type textarea "x"
type textarea "tudo ótimo e com"
type textarea "x"
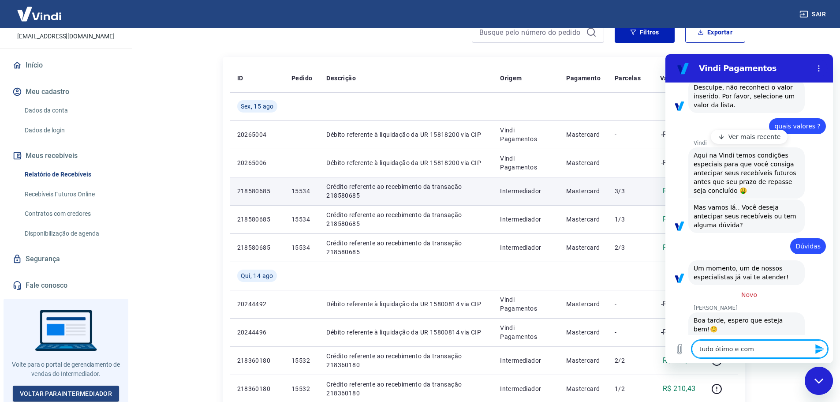
type textarea "tudo ótimo e com v"
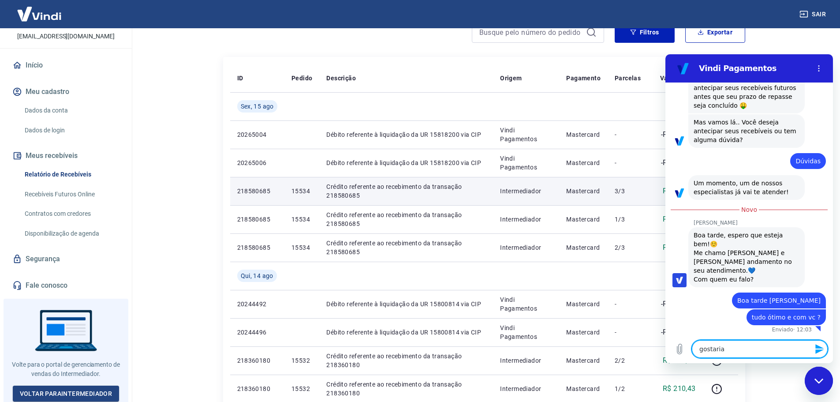
scroll to position [271, 0]
click at [733, 349] on textarea "gostaria" at bounding box center [760, 349] width 136 height 18
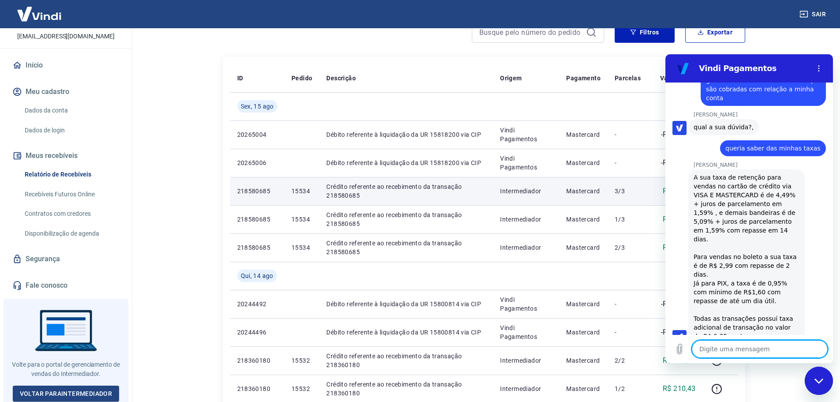
scroll to position [526, 0]
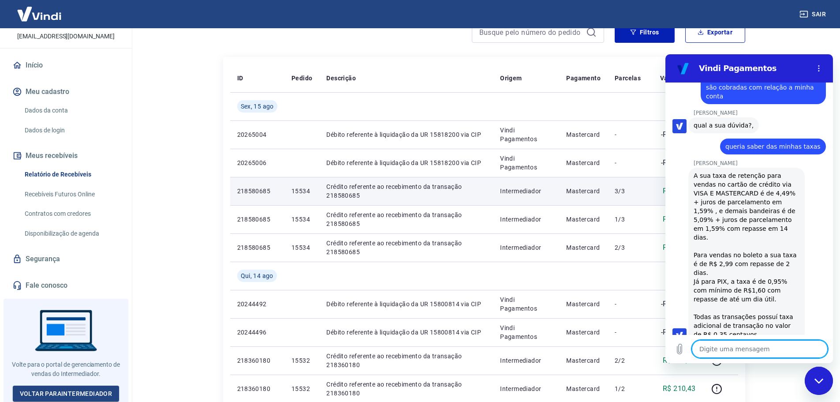
click at [727, 175] on div "A sua taxa de retenção para vendas no cartão de crédito via VISA E MASTERCARD é…" at bounding box center [746, 255] width 106 height 168
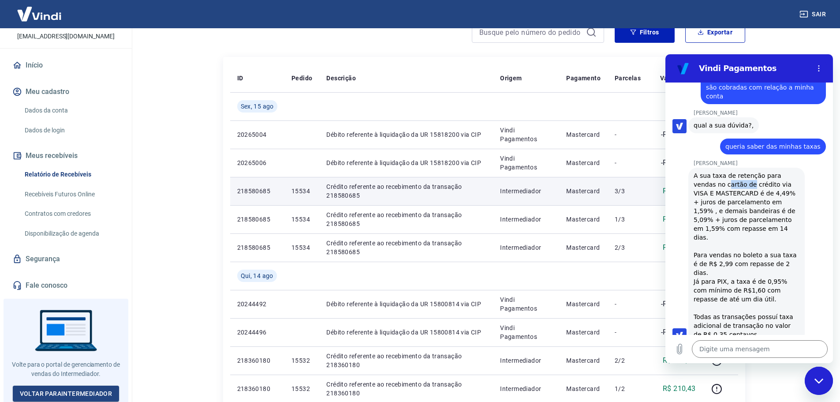
drag, startPoint x: 706, startPoint y: 183, endPoint x: 733, endPoint y: 183, distance: 26.5
click at [729, 183] on div "A sua taxa de retenção para vendas no cartão de crédito via VISA E MASTERCARD é…" at bounding box center [746, 255] width 106 height 168
click at [752, 183] on div "A sua taxa de retenção para vendas no cartão de crédito via VISA E MASTERCARD é…" at bounding box center [746, 255] width 106 height 168
click at [762, 185] on div "A sua taxa de retenção para vendas no cartão de crédito via VISA E MASTERCARD é…" at bounding box center [746, 255] width 106 height 168
click at [768, 185] on div "A sua taxa de retenção para vendas no cartão de crédito via VISA E MASTERCARD é…" at bounding box center [746, 255] width 106 height 168
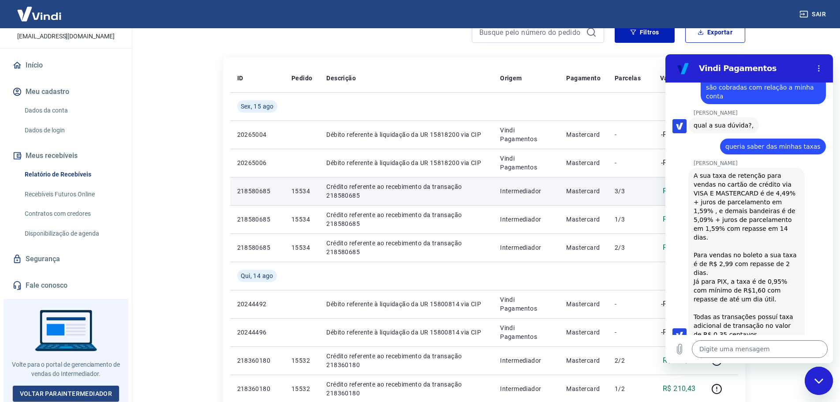
drag, startPoint x: 717, startPoint y: 192, endPoint x: 722, endPoint y: 192, distance: 4.4
click at [722, 192] on div "A sua taxa de retenção para vendas no cartão de crédito via VISA E MASTERCARD é…" at bounding box center [746, 255] width 106 height 168
click at [739, 192] on div "A sua taxa de retenção para vendas no cartão de crédito via VISA E MASTERCARD é…" at bounding box center [746, 255] width 106 height 168
drag, startPoint x: 746, startPoint y: 193, endPoint x: 753, endPoint y: 193, distance: 6.6
click at [746, 193] on div "A sua taxa de retenção para vendas no cartão de crédito via VISA E MASTERCARD é…" at bounding box center [746, 255] width 106 height 168
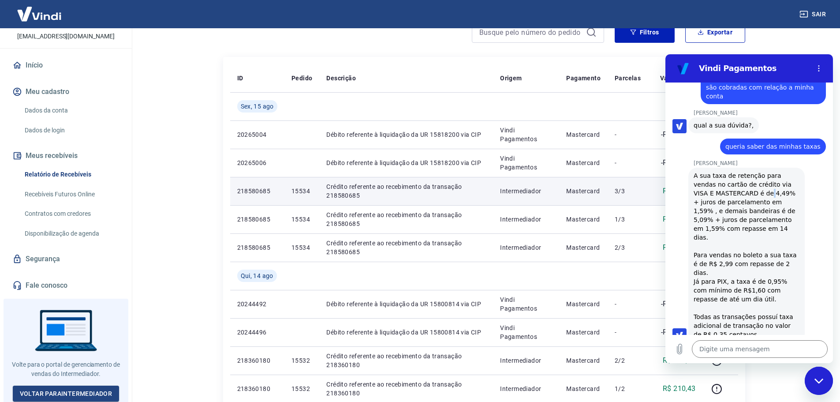
click at [757, 193] on div "A sua taxa de retenção para vendas no cartão de crédito via VISA E MASTERCARD é…" at bounding box center [746, 255] width 106 height 168
click at [767, 193] on div "A sua taxa de retenção para vendas no cartão de crédito via VISA E MASTERCARD é…" at bounding box center [746, 255] width 106 height 168
drag, startPoint x: 722, startPoint y: 204, endPoint x: 733, endPoint y: 205, distance: 10.6
click at [732, 205] on div "A sua taxa de retenção para vendas no cartão de crédito via VISA E MASTERCARD é…" at bounding box center [746, 255] width 106 height 168
drag, startPoint x: 744, startPoint y: 205, endPoint x: 751, endPoint y: 205, distance: 7.1
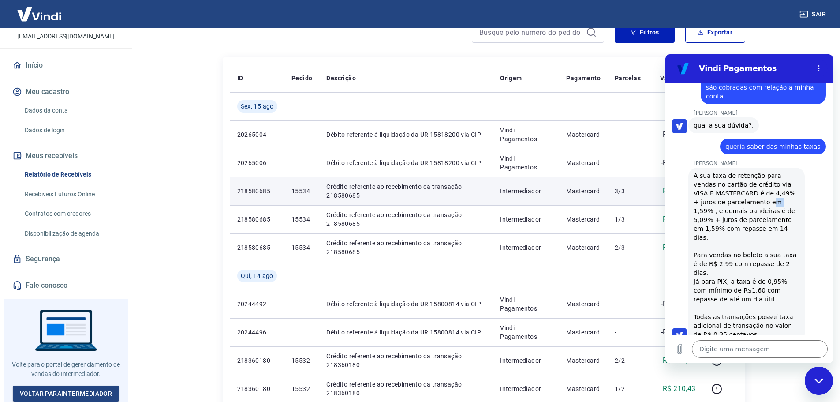
click at [751, 205] on div "A sua taxa de retenção para vendas no cartão de crédito via VISA E MASTERCARD é…" at bounding box center [746, 255] width 106 height 168
click at [764, 202] on div "A sua taxa de retenção para vendas no cartão de crédito via VISA E MASTERCARD é…" at bounding box center [746, 255] width 106 height 168
click at [747, 208] on div "A sua taxa de retenção para vendas no cartão de crédito via VISA E MASTERCARD é…" at bounding box center [746, 255] width 106 height 168
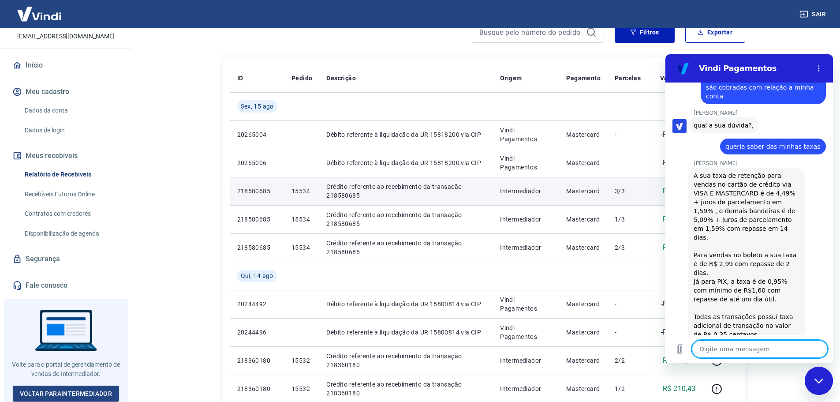
scroll to position [560, 0]
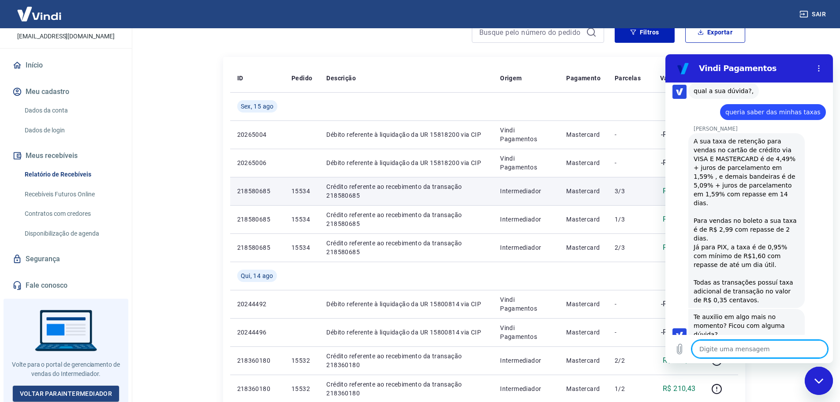
click at [736, 350] on textarea at bounding box center [760, 349] width 136 height 18
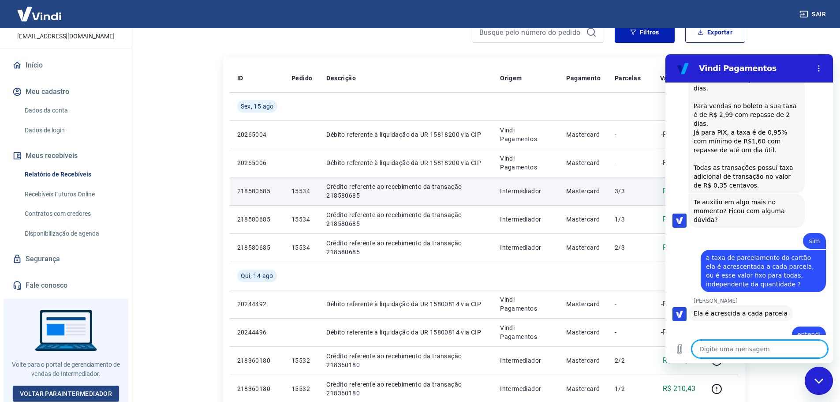
scroll to position [713, 0]
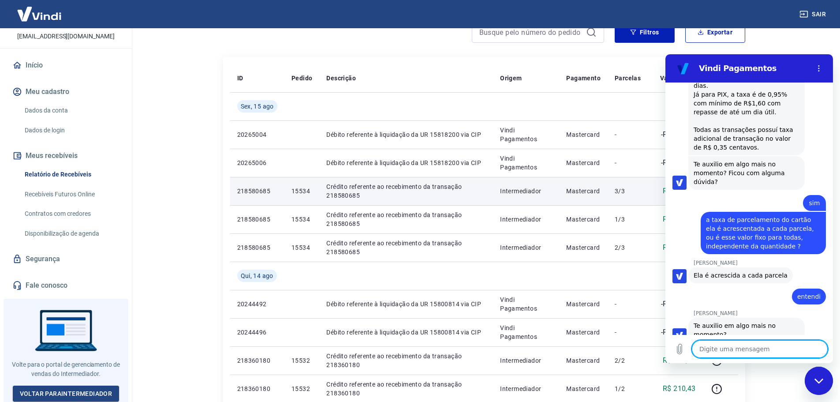
click at [732, 350] on textarea at bounding box center [760, 349] width 136 height 18
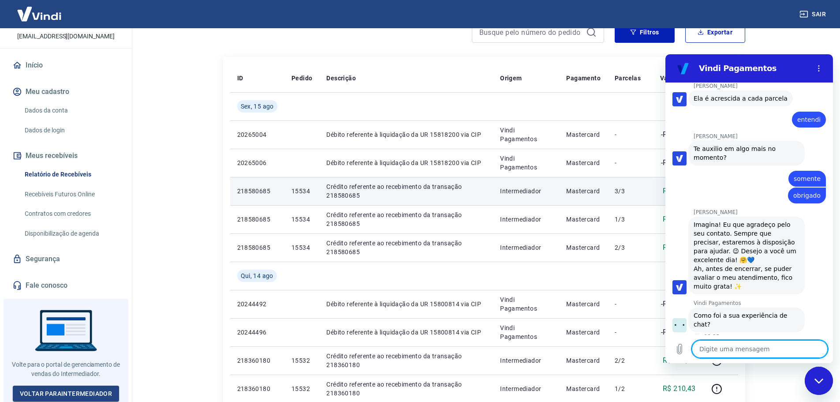
scroll to position [891, 0]
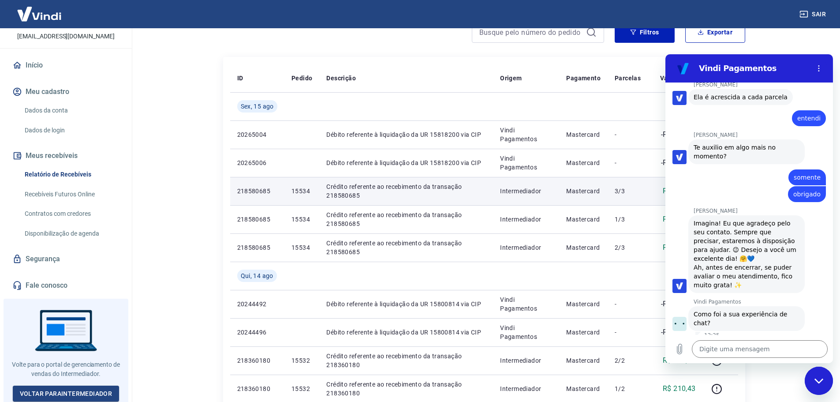
click at [760, 342] on button "Boa 👍" at bounding box center [765, 355] width 36 height 26
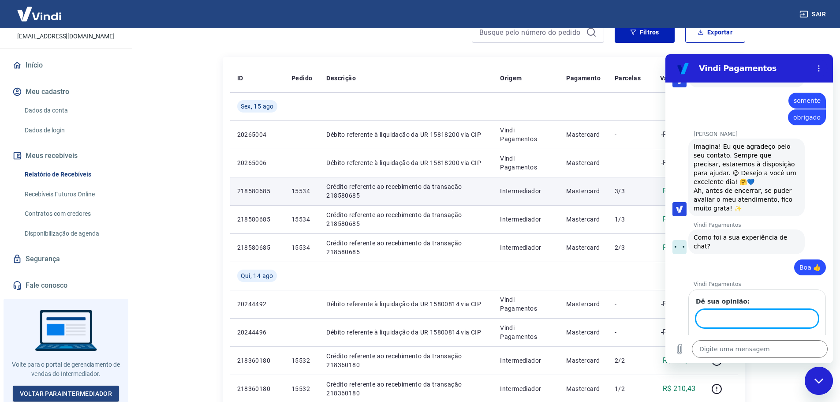
scroll to position [967, 0]
click at [796, 339] on span "Enviar" at bounding box center [800, 344] width 19 height 11
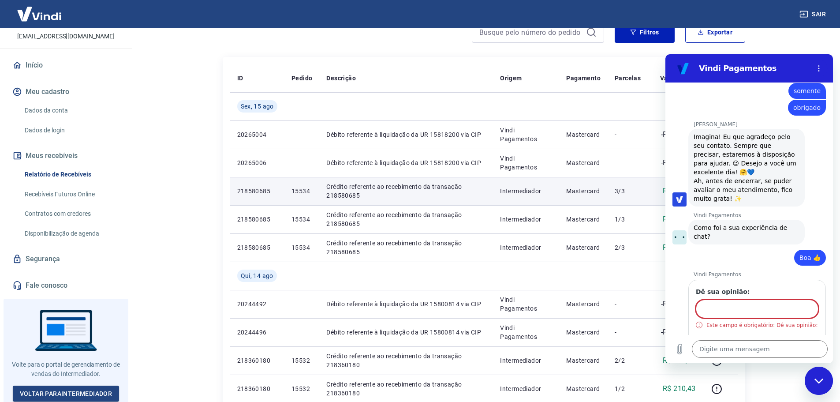
click at [749, 299] on input "Dê sua opinião:" at bounding box center [757, 308] width 123 height 19
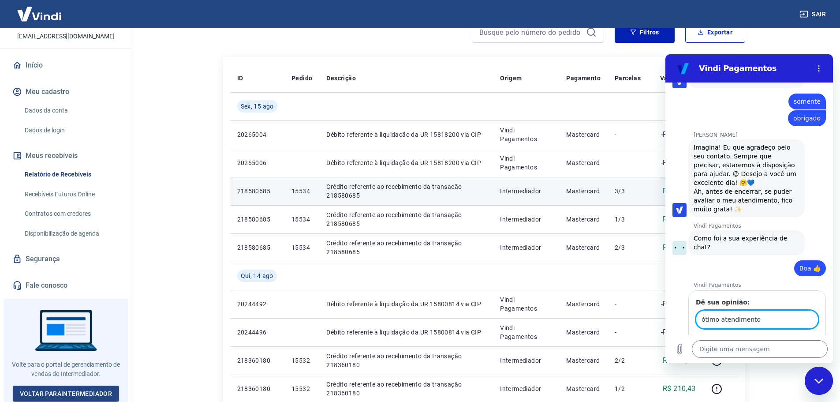
click at [784, 335] on button "Enviar" at bounding box center [801, 344] width 34 height 18
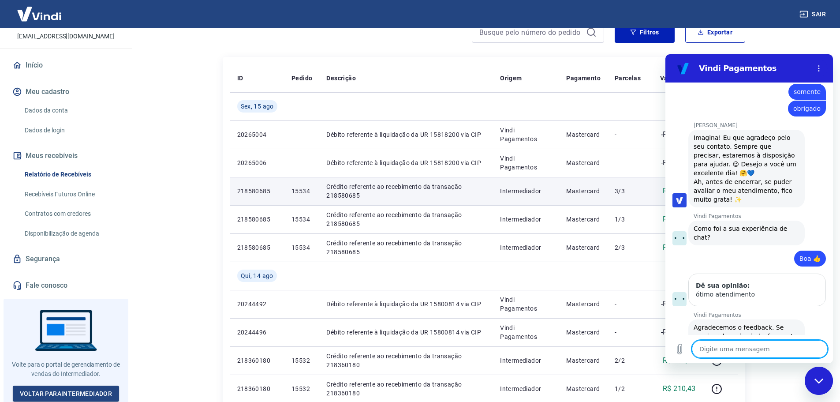
scroll to position [978, 0]
click at [758, 345] on textarea at bounding box center [760, 349] width 136 height 18
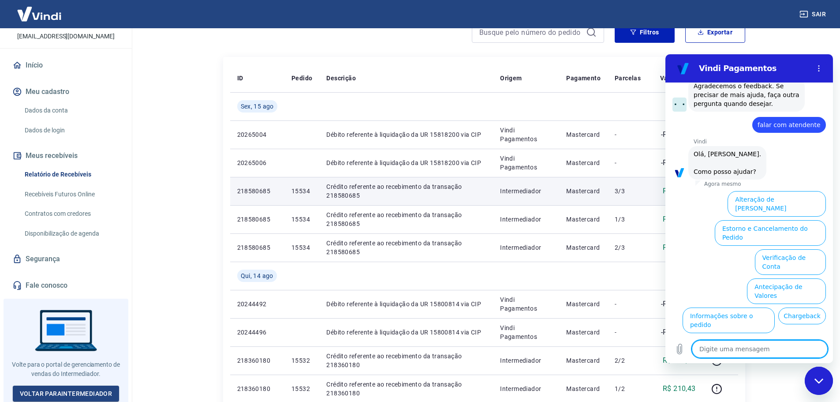
scroll to position [1229, 0]
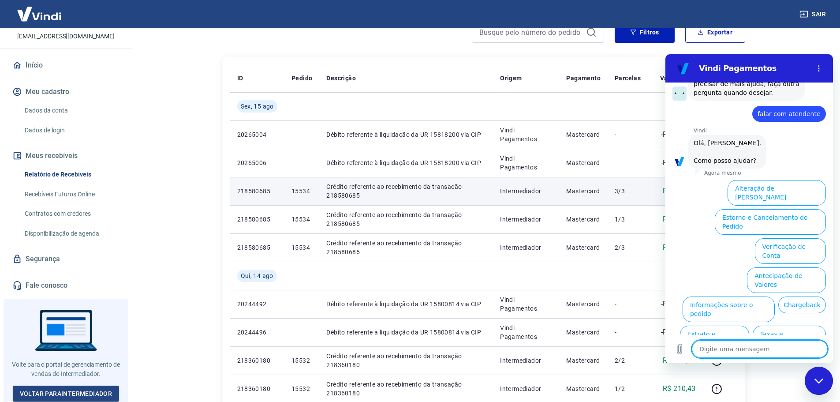
click at [734, 345] on textarea at bounding box center [760, 349] width 136 height 18
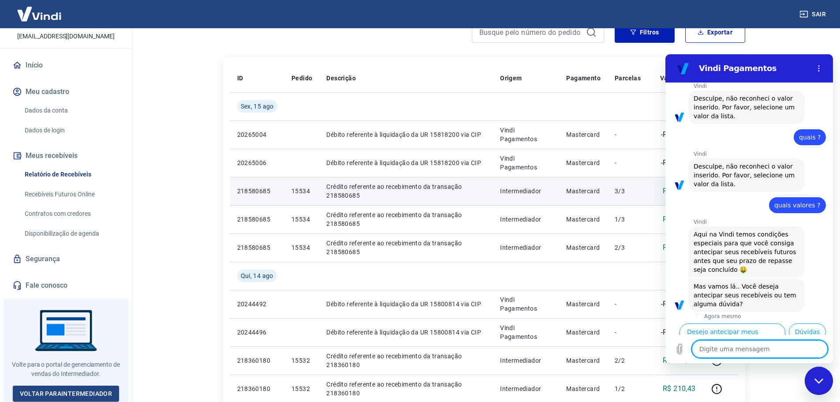
scroll to position [1342, 0]
click at [807, 325] on button "Dúvidas" at bounding box center [807, 330] width 37 height 17
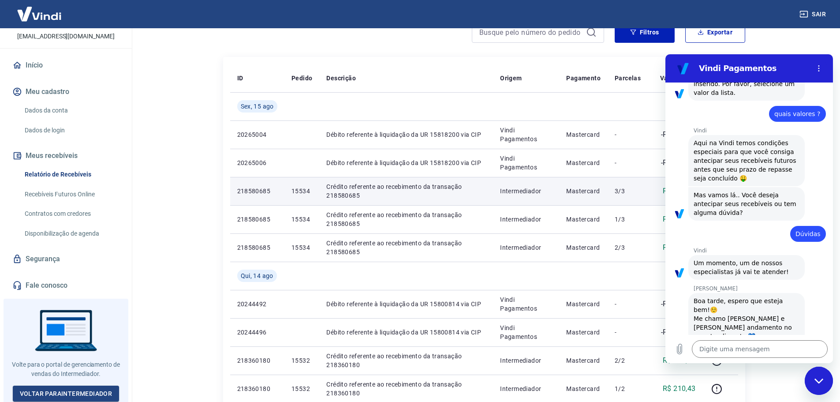
scroll to position [1434, 0]
click at [750, 351] on textarea at bounding box center [760, 349] width 136 height 18
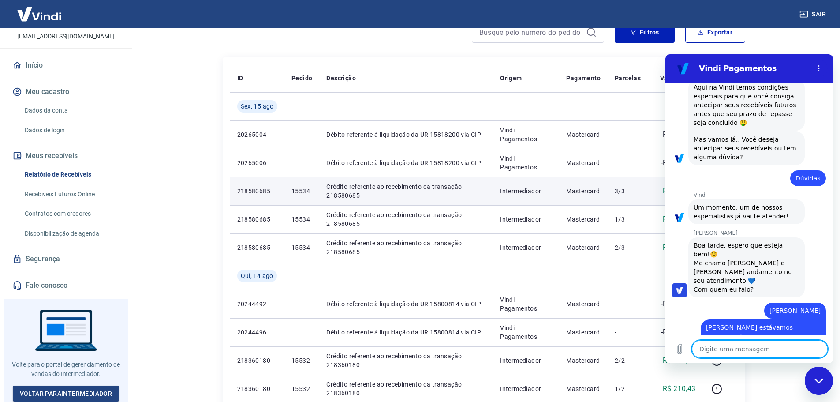
scroll to position [1490, 0]
click at [747, 346] on textarea at bounding box center [760, 349] width 136 height 18
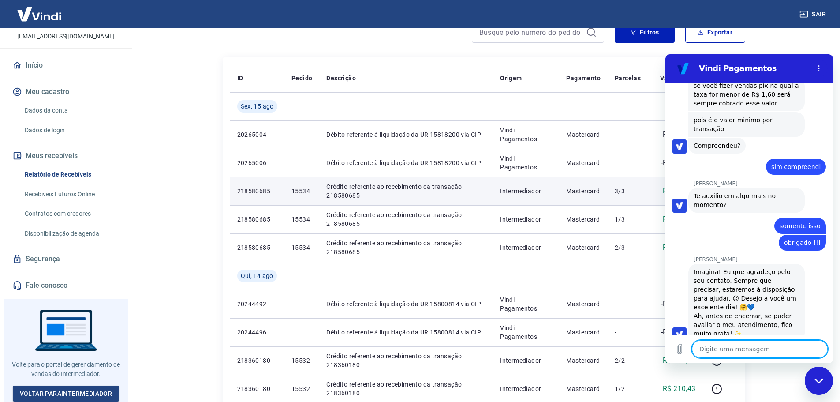
scroll to position [1919, 0]
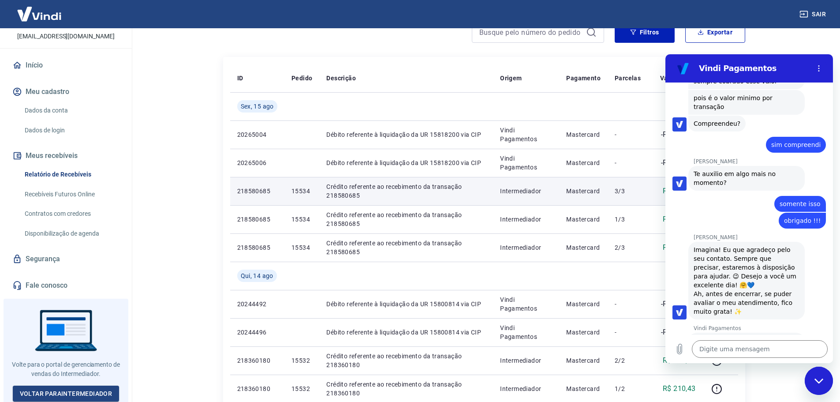
click at [760, 369] on button "Boa 👍" at bounding box center [765, 382] width 36 height 26
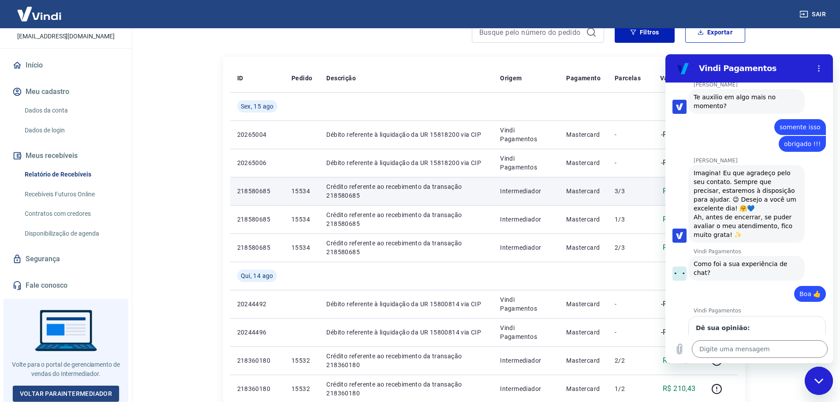
scroll to position [1995, 0]
click at [751, 336] on input "Dê sua opinião:" at bounding box center [757, 345] width 123 height 19
click at [784, 362] on button "Enviar" at bounding box center [801, 371] width 34 height 18
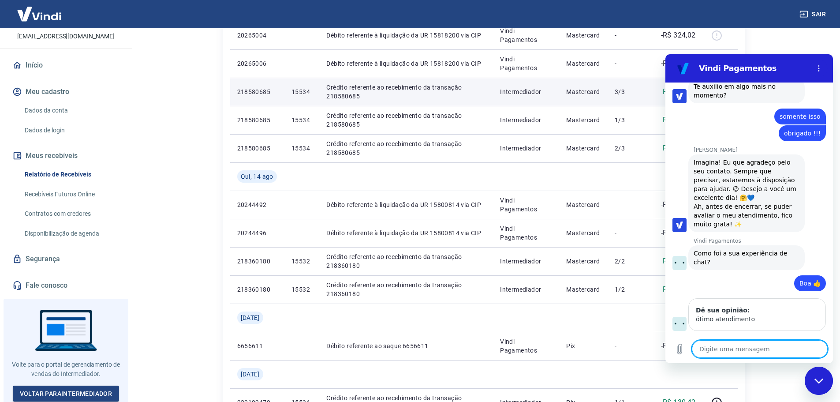
scroll to position [265, 0]
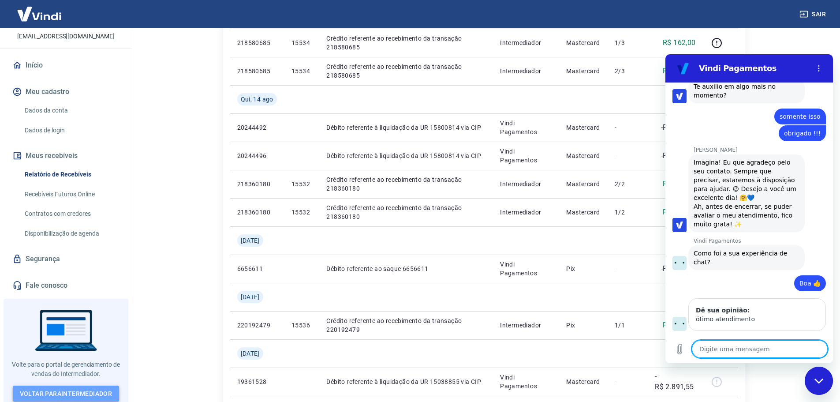
click at [75, 389] on link "Voltar para Intermediador" at bounding box center [66, 393] width 107 height 16
